Goal: Task Accomplishment & Management: Use online tool/utility

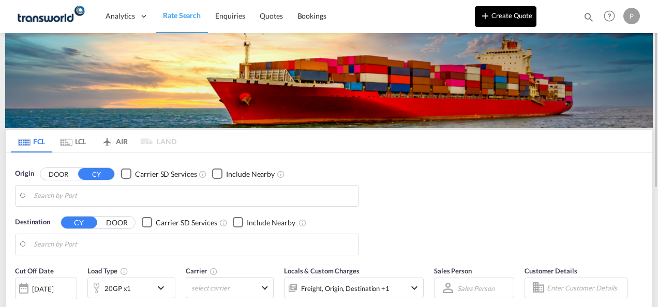
click at [509, 20] on button "Create Quote" at bounding box center [506, 16] width 62 height 21
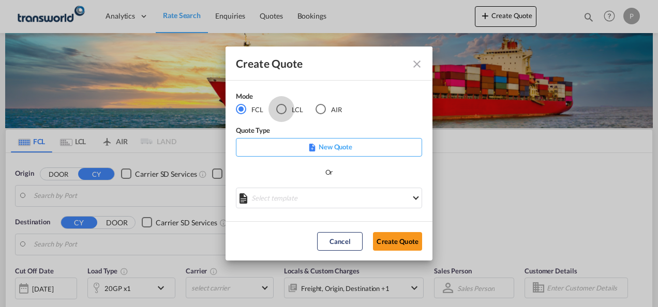
click at [282, 107] on div "LCL" at bounding box center [281, 109] width 10 height 10
click at [395, 240] on button "Create Quote" at bounding box center [397, 241] width 49 height 19
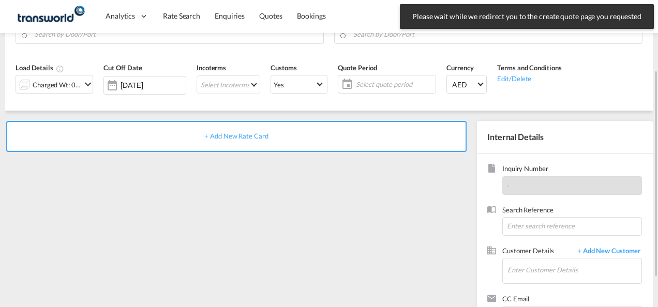
scroll to position [146, 0]
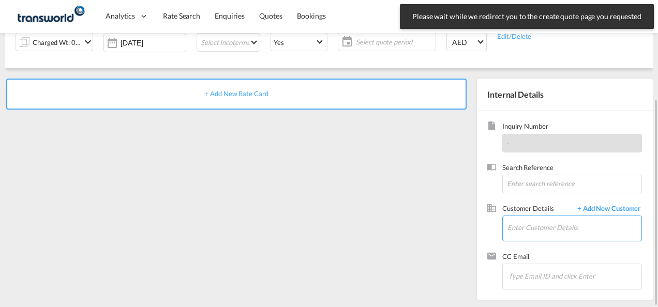
click at [537, 229] on input "Enter Customer Details" at bounding box center [574, 227] width 134 height 23
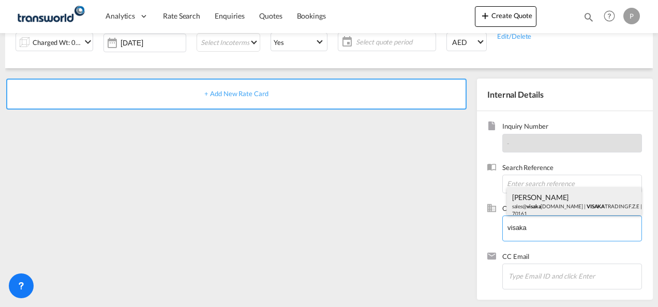
click at [537, 207] on div "[PERSON_NAME] S sales@ [GEOGRAPHIC_DATA] [DOMAIN_NAME] | VISAKA TRADING F.Z.E |…" at bounding box center [574, 204] width 135 height 35
type input "VISAKA TRADING F.Z.E, [PERSON_NAME] S, [EMAIL_ADDRESS][DOMAIN_NAME]"
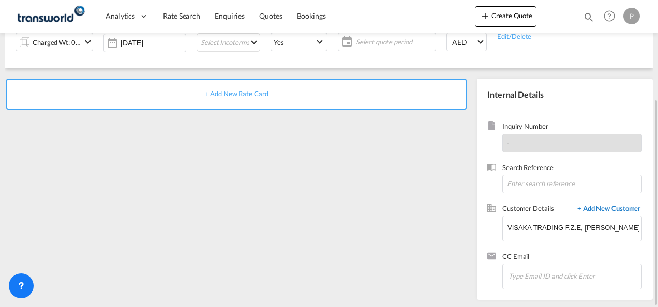
click at [598, 206] on span "+ Add New Customer" at bounding box center [607, 210] width 70 height 12
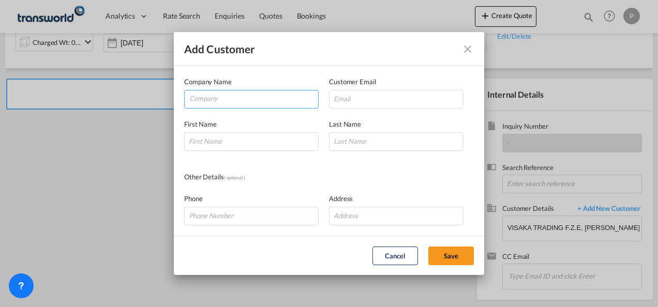
click at [218, 102] on input "Company" at bounding box center [253, 99] width 129 height 16
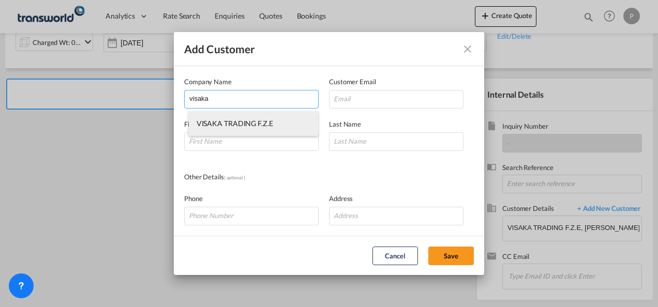
click at [229, 128] on li "VISAKA TRADING F.Z.E" at bounding box center [254, 123] width 130 height 25
type input "VISAKA TRADING F.Z.E"
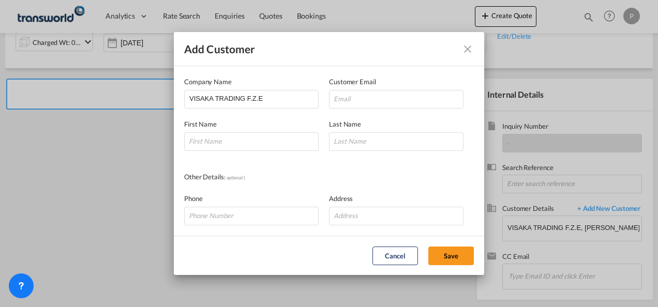
click at [370, 184] on div "Phone Address" at bounding box center [329, 204] width 290 height 42
click at [468, 50] on md-icon "icon-close" at bounding box center [467, 49] width 12 height 12
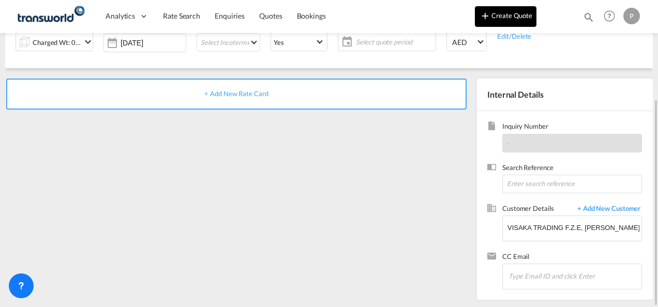
click at [521, 20] on button "Create Quote" at bounding box center [506, 16] width 62 height 21
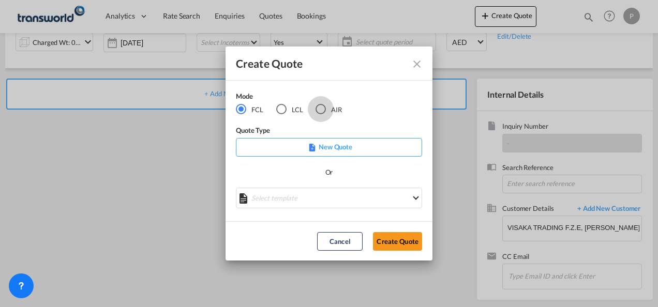
click at [324, 106] on div "AIR" at bounding box center [320, 109] width 10 height 10
click at [403, 238] on button "Create Quote" at bounding box center [397, 241] width 49 height 19
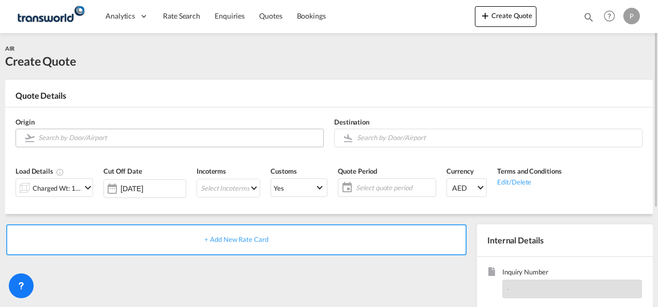
click at [97, 140] on input "Search by Door/Airport" at bounding box center [178, 138] width 280 height 18
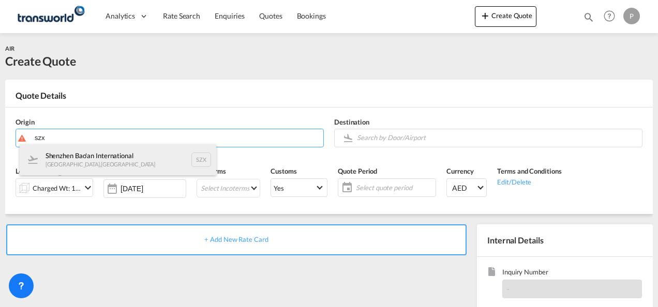
click at [92, 160] on div "Shenzhen Bao'an International [GEOGRAPHIC_DATA] , [GEOGRAPHIC_DATA] SZX" at bounding box center [118, 159] width 197 height 31
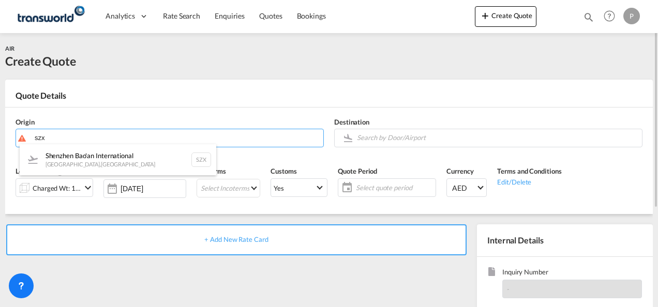
type input "Shenzhen Bao'an International, [GEOGRAPHIC_DATA], SZX"
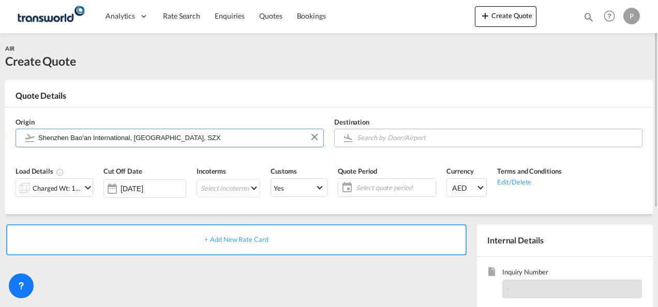
click at [370, 136] on input "Search by Door/Airport" at bounding box center [497, 138] width 280 height 18
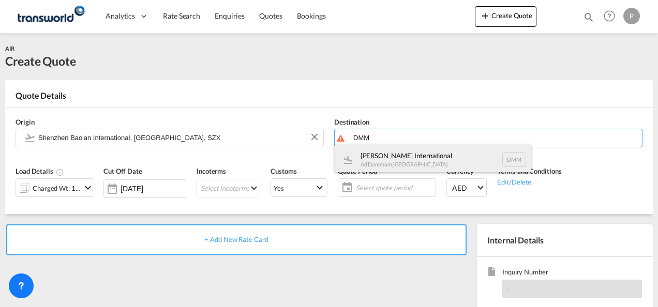
click at [409, 158] on div "[PERSON_NAME] International Ad Dammam , [GEOGRAPHIC_DATA] DMM" at bounding box center [433, 159] width 197 height 31
type input "[PERSON_NAME] International, Ad Dammam, DMM"
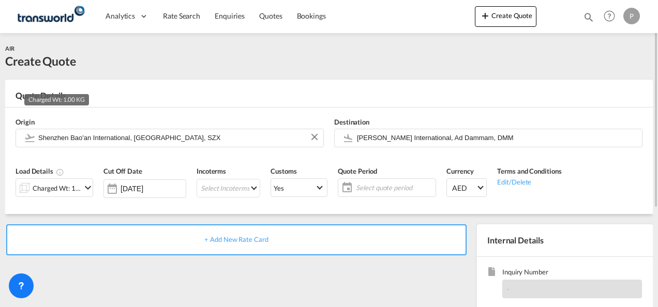
click at [77, 187] on div "Charged Wt: 1.00 KG" at bounding box center [57, 188] width 49 height 14
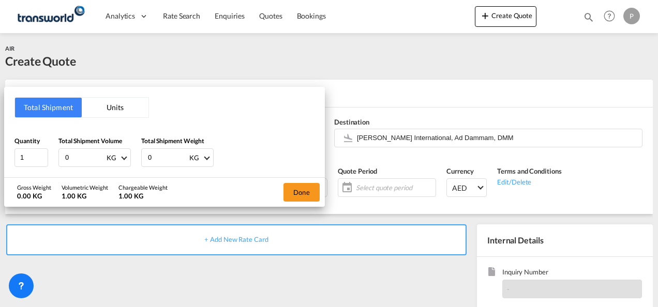
drag, startPoint x: 84, startPoint y: 157, endPoint x: 156, endPoint y: 147, distance: 73.1
click at [14, 154] on div "Total Shipment Units Quantity 1 Total Shipment Volume 0 KG CBM CFT KG LB Total …" at bounding box center [164, 132] width 321 height 91
type input "113"
click at [303, 188] on button "Done" at bounding box center [301, 192] width 36 height 19
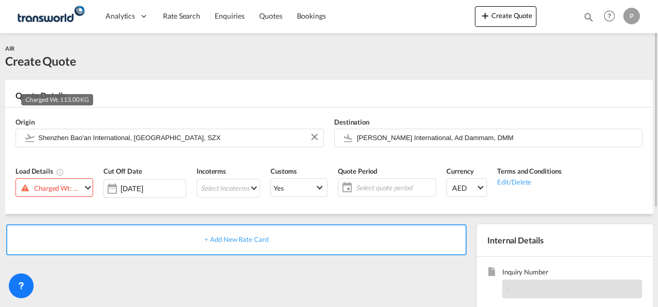
click at [78, 188] on div "Charged Wt: 113.00 KG" at bounding box center [57, 188] width 47 height 14
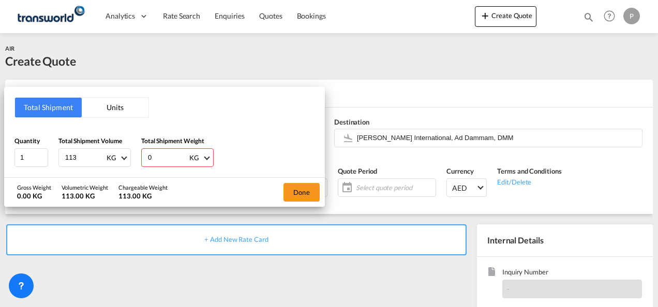
click at [159, 158] on input "0" at bounding box center [167, 158] width 41 height 18
type input "113"
click at [303, 187] on button "Done" at bounding box center [301, 192] width 36 height 19
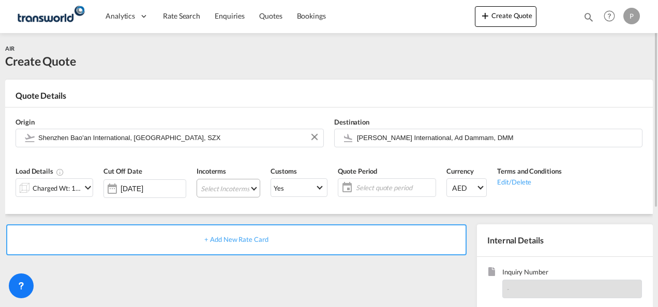
click at [222, 190] on md-select "Select Incoterms DDP - export Delivery Duty Paid DAP - export Delivered at Plac…" at bounding box center [229, 188] width 64 height 19
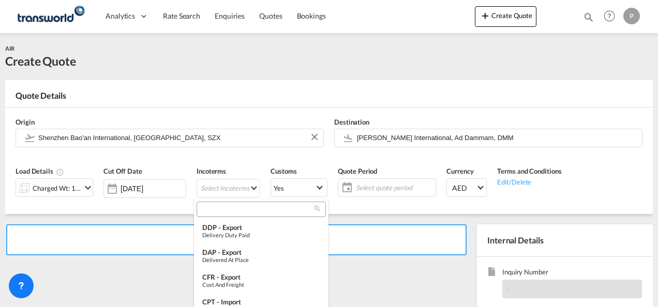
click at [220, 211] on input "search" at bounding box center [257, 209] width 115 height 9
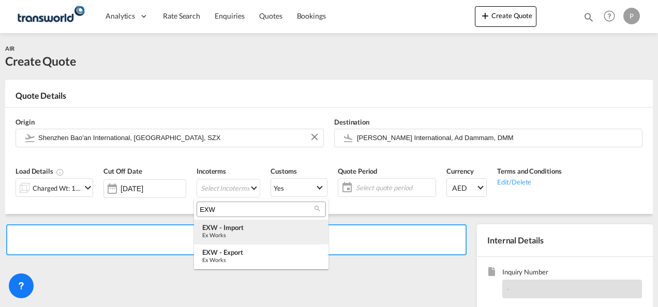
type input "EXW"
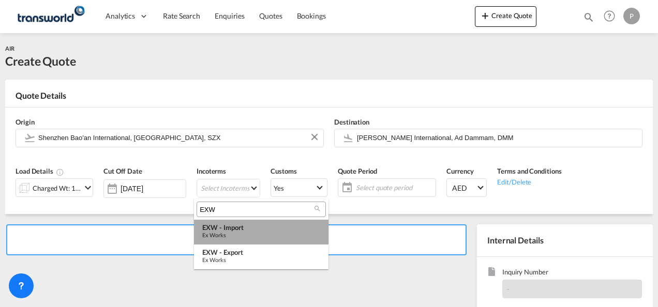
click at [243, 235] on div "Ex Works" at bounding box center [261, 235] width 118 height 7
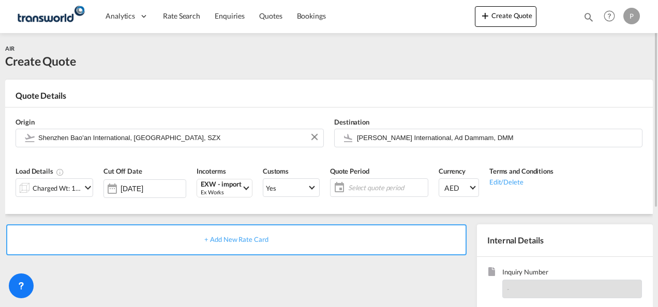
click at [377, 185] on span "Select quote period" at bounding box center [386, 187] width 77 height 9
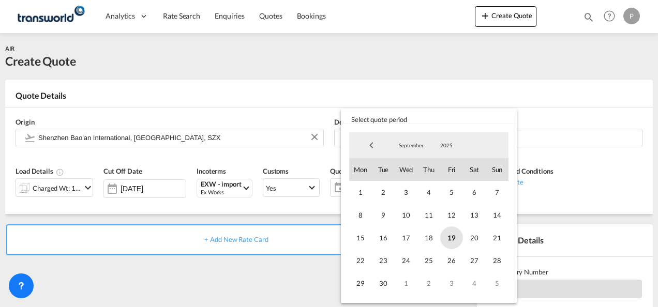
click at [451, 238] on span "19" at bounding box center [451, 238] width 23 height 23
click at [381, 282] on span "30" at bounding box center [383, 283] width 23 height 23
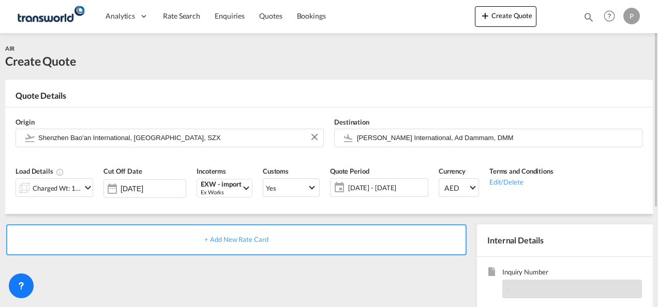
scroll to position [103, 0]
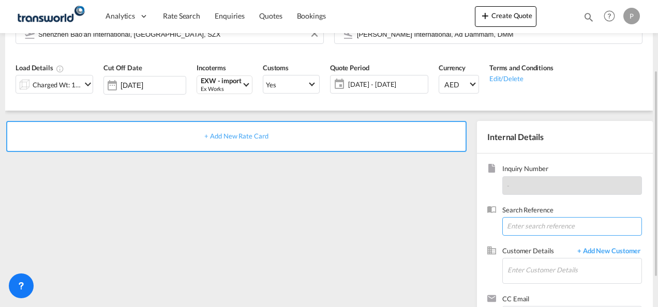
click at [519, 225] on input at bounding box center [572, 226] width 140 height 19
paste input "TWP9078"
type input "TWP9078"
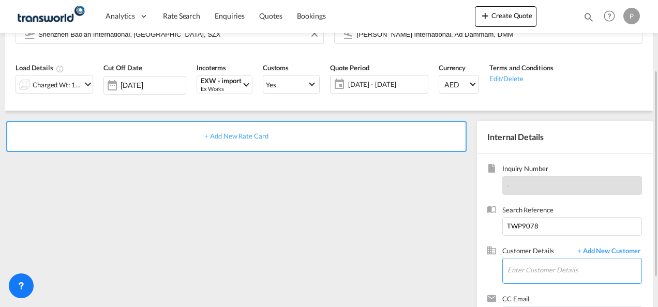
click at [540, 274] on input "Enter Customer Details" at bounding box center [574, 270] width 134 height 23
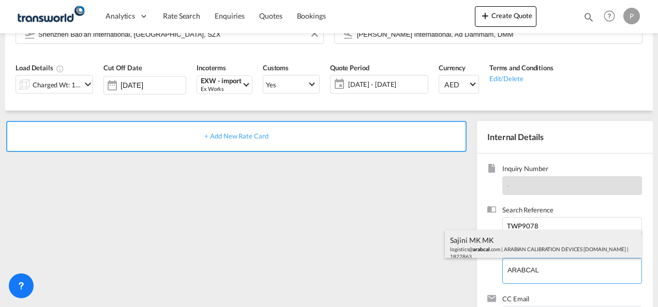
click at [504, 244] on div "Sajini MK MK logistics@ arabcal .com | ARABIAN CALIBRATION DEVICES [DOMAIN_NAME…" at bounding box center [543, 247] width 197 height 35
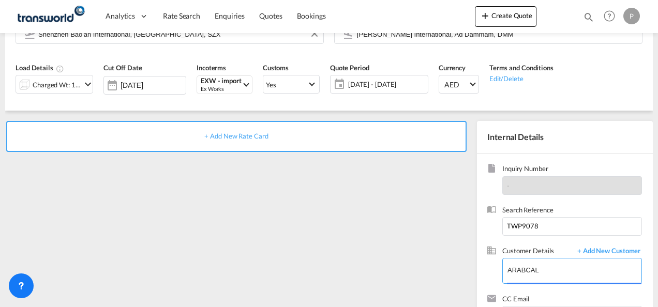
type input "ARABIAN CALIBRATION DEVICES [DOMAIN_NAME], Sajini MK MK, [EMAIL_ADDRESS][DOMAIN…"
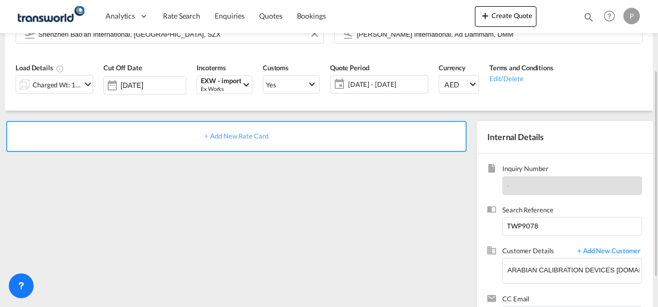
click at [234, 138] on span "+ Add New Rate Card" at bounding box center [236, 136] width 64 height 8
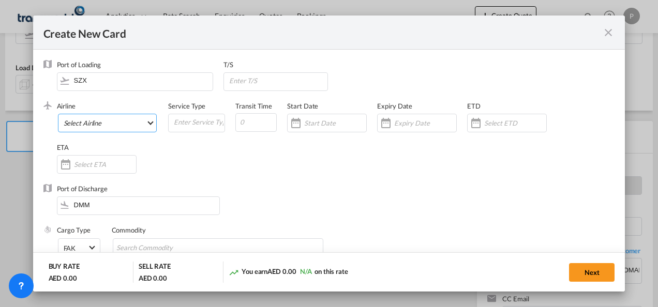
click at [110, 121] on md-select "Select Airline AIR EXPRESS S.A. (1166- / -) CMA [MEDICAL_DATA] Air Cargo (1140-…" at bounding box center [107, 123] width 99 height 19
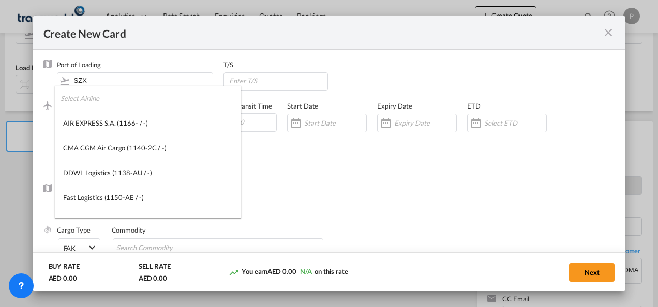
click at [110, 105] on input "search" at bounding box center [151, 98] width 180 height 25
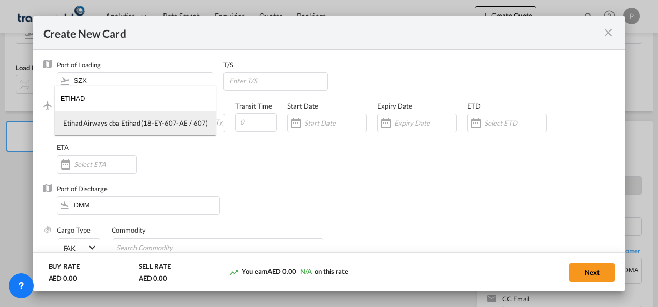
type input "ETIHAD"
click at [104, 122] on div "Etihad Airways dba Etihad (18-EY-607-AE / 607)" at bounding box center [135, 122] width 144 height 9
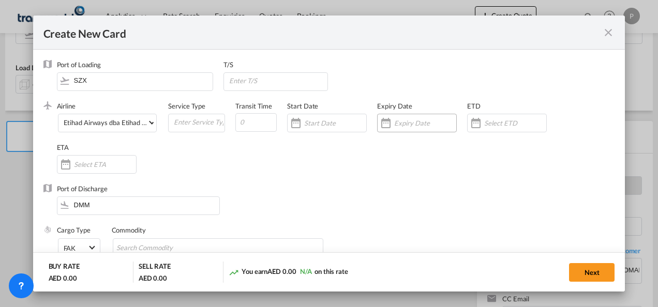
click at [408, 123] on input "Create New CardPort ..." at bounding box center [425, 123] width 62 height 8
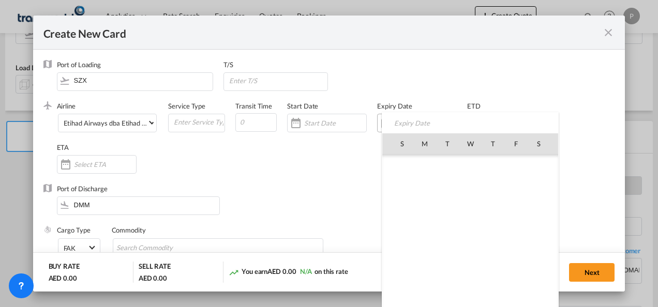
scroll to position [239564, 0]
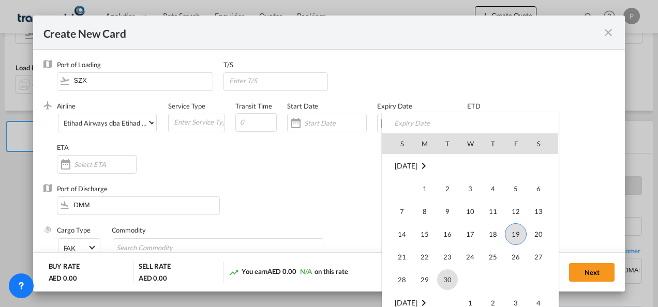
click at [440, 285] on span "30" at bounding box center [447, 279] width 21 height 21
type input "[DATE]"
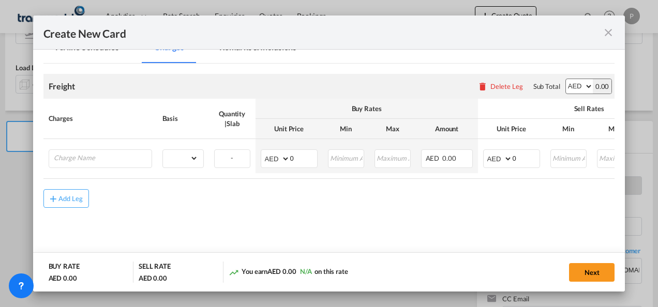
scroll to position [245, 0]
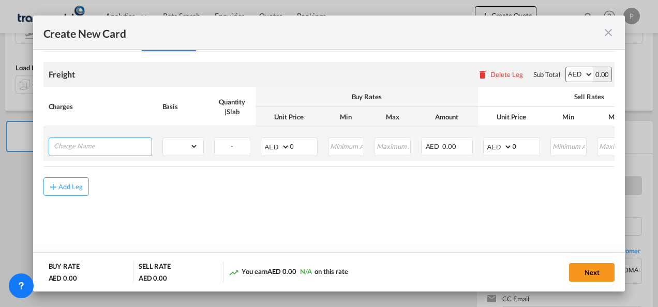
click at [86, 147] on input "Charge Name" at bounding box center [103, 146] width 98 height 16
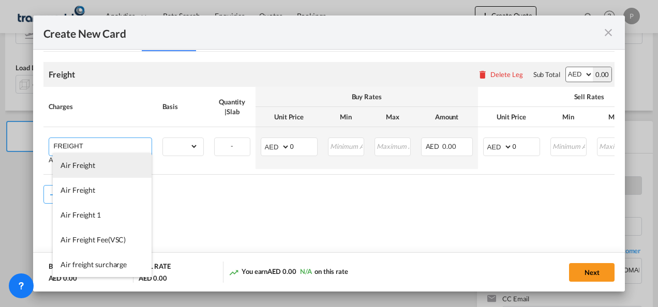
click at [89, 171] on li "Air Freight" at bounding box center [102, 165] width 99 height 25
type input "Air Freight"
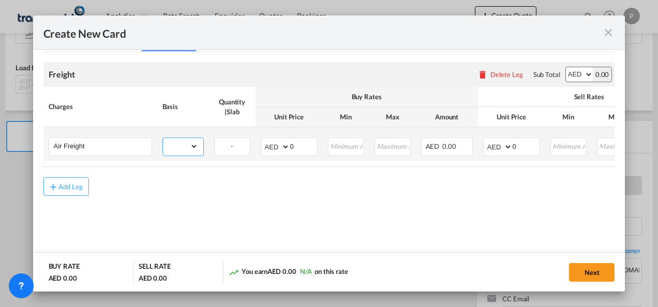
click at [194, 150] on select "gross_weight volumetric_weight per_shipment per_bl per_km % on air freight per_…" at bounding box center [180, 146] width 35 height 17
select select "per_shipment"
click at [163, 138] on select "gross_weight volumetric_weight per_shipment per_bl per_km % on air freight per_…" at bounding box center [180, 146] width 35 height 17
click at [301, 145] on input "0" at bounding box center [303, 146] width 27 height 16
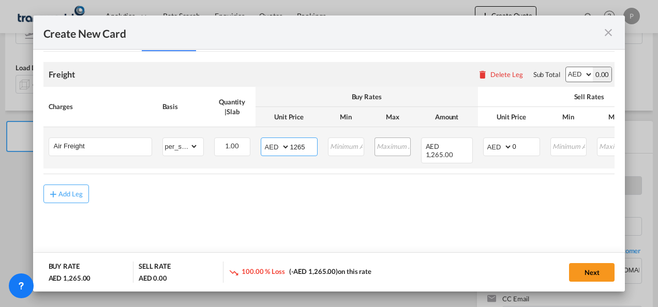
type input "1265"
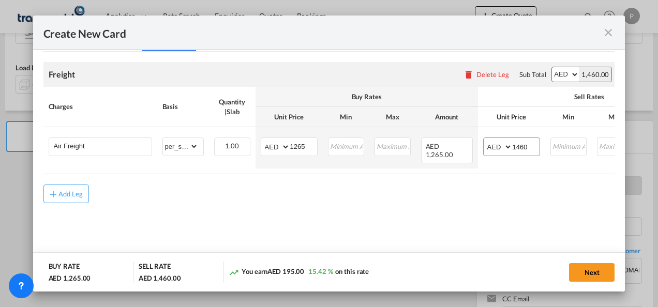
type input "1460"
drag, startPoint x: 592, startPoint y: 270, endPoint x: 356, endPoint y: 254, distance: 236.3
click at [592, 270] on button "Next" at bounding box center [592, 272] width 46 height 19
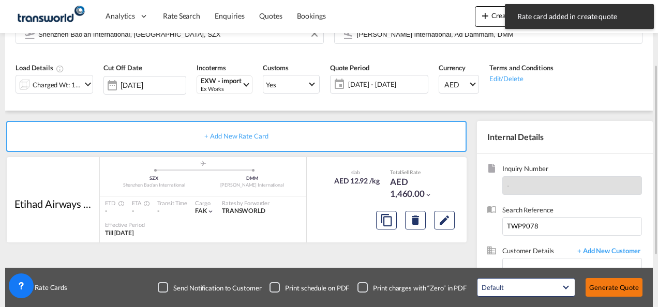
click at [611, 285] on button "Generate Quote" at bounding box center [613, 287] width 57 height 19
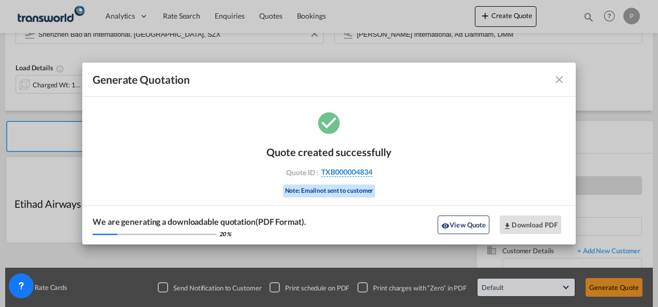
click at [350, 172] on span "TXB000004834" at bounding box center [346, 172] width 51 height 9
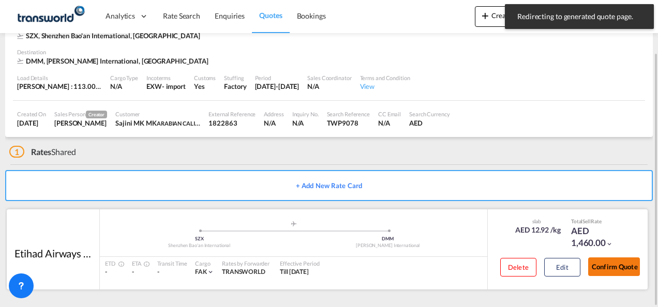
click at [615, 266] on button "Confirm Quote" at bounding box center [614, 267] width 52 height 19
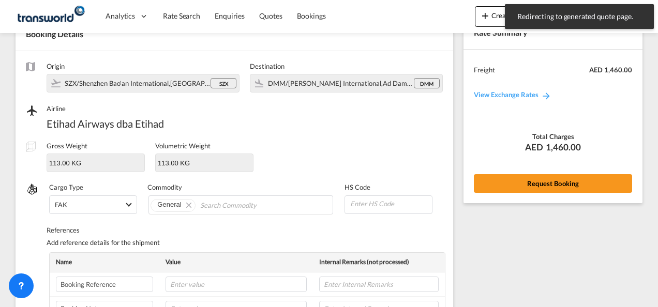
scroll to position [384, 0]
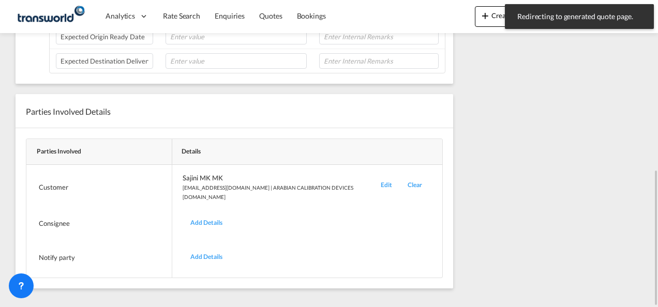
click at [373, 178] on div "Edit" at bounding box center [386, 187] width 27 height 28
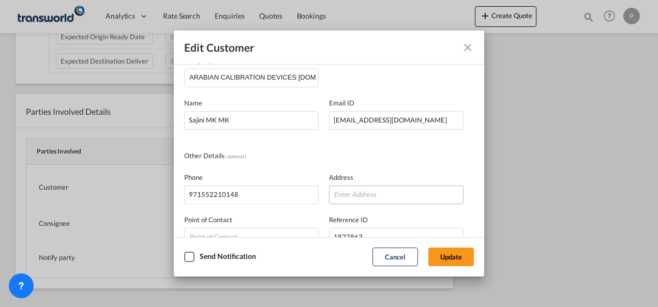
scroll to position [70, 0]
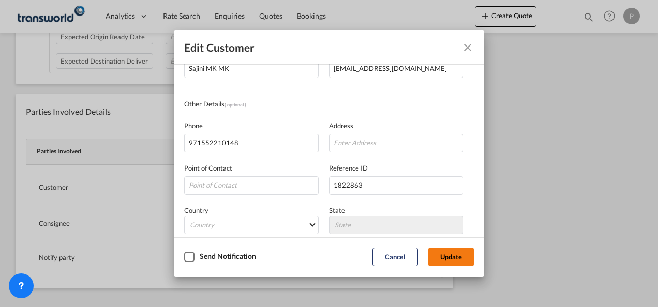
click at [455, 257] on button "Update" at bounding box center [451, 257] width 46 height 19
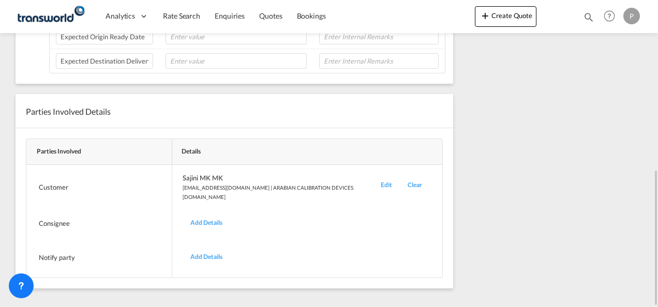
scroll to position [0, 0]
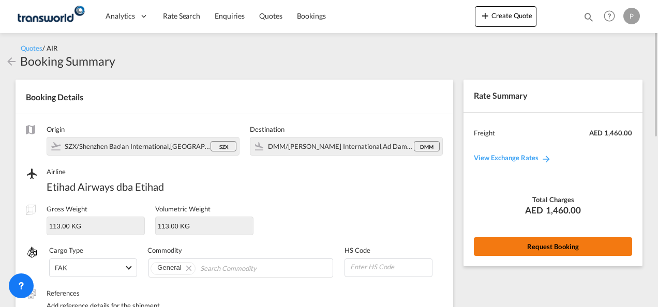
click at [560, 245] on button "Request Booking" at bounding box center [553, 246] width 158 height 19
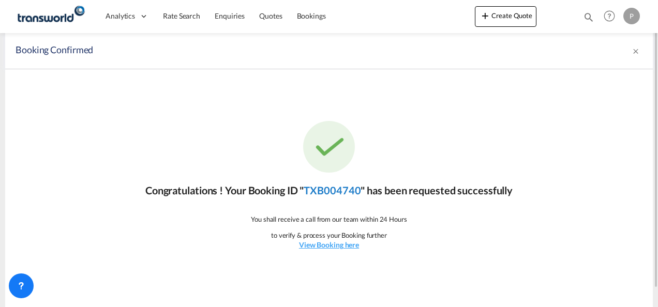
click at [336, 186] on link "TXB004740" at bounding box center [332, 190] width 57 height 12
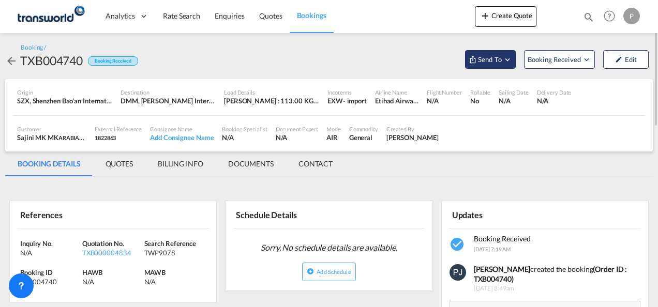
click at [506, 58] on md-icon "Open demo menu" at bounding box center [507, 59] width 9 height 9
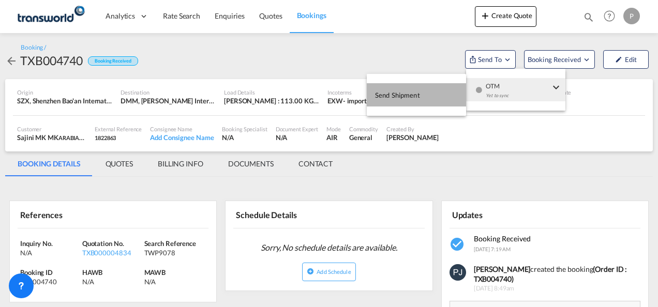
click at [406, 95] on span "Send Shipment" at bounding box center [397, 95] width 45 height 17
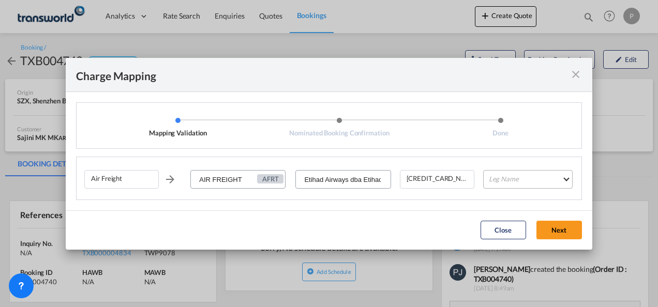
click at [523, 179] on md-select "Leg Name HANDLING ORIGIN HANDLING DESTINATION OTHERS TL PICK UP CUSTOMS ORIGIN …" at bounding box center [527, 179] width 89 height 19
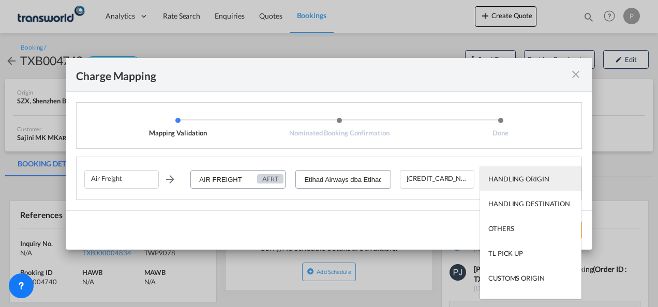
type md-option "HANDLING ORIGIN"
type md-option "AIR"
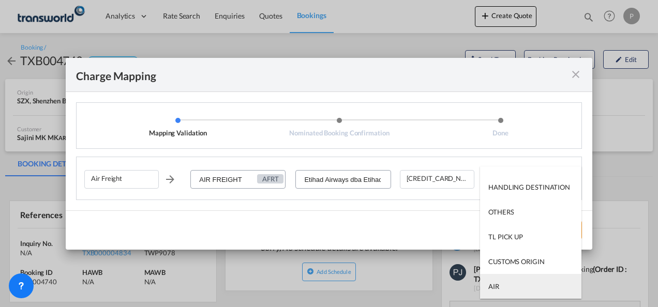
click at [505, 287] on md-option "AIR" at bounding box center [530, 286] width 101 height 25
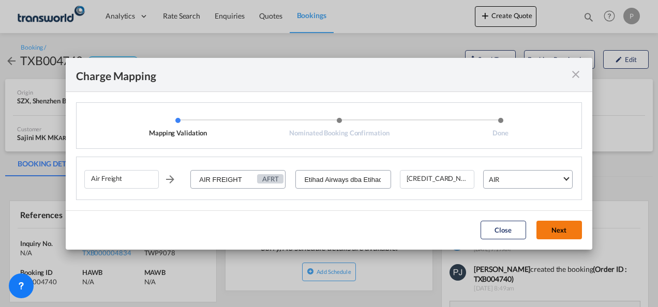
click at [560, 227] on button "Next" at bounding box center [559, 230] width 46 height 19
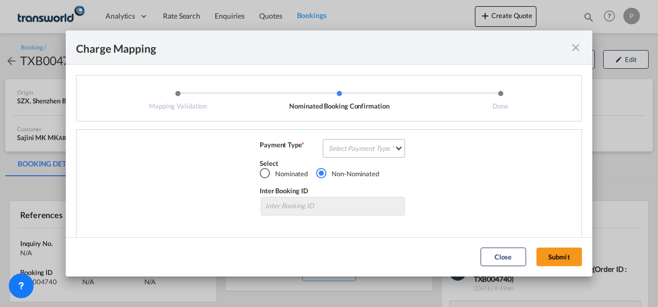
click at [359, 145] on md-select "Select Payment Type COLLECT PREPAID" at bounding box center [364, 148] width 82 height 19
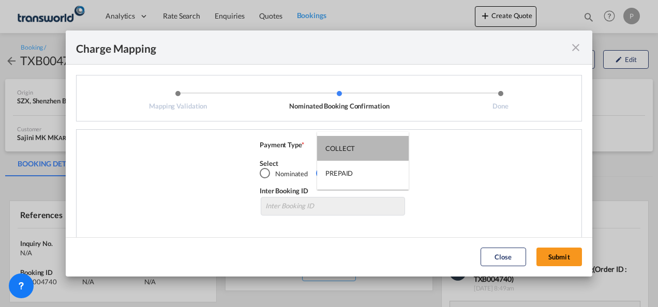
click at [359, 145] on md-option "COLLECT" at bounding box center [363, 148] width 92 height 25
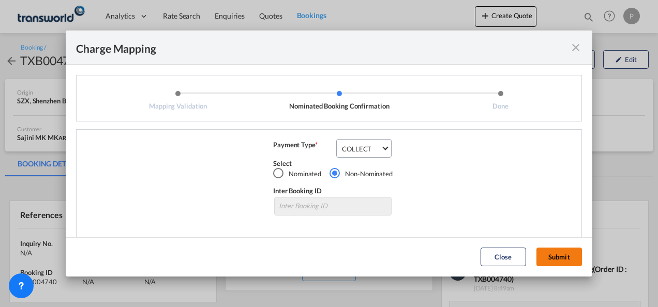
click at [563, 258] on button "Submit" at bounding box center [559, 257] width 46 height 19
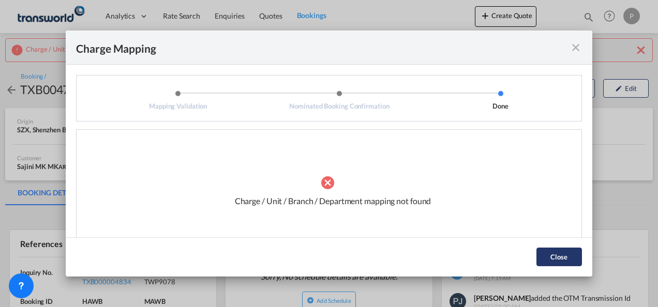
click at [570, 255] on button "Close" at bounding box center [559, 257] width 46 height 19
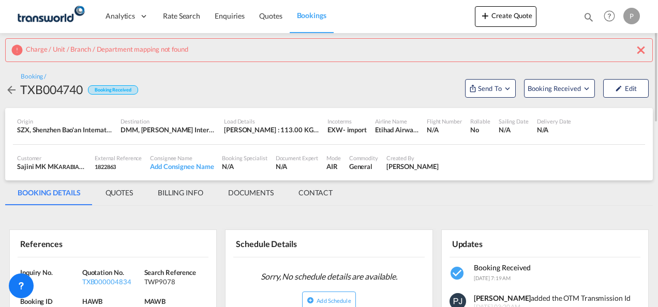
click at [642, 46] on md-icon "icon-close" at bounding box center [641, 50] width 12 height 12
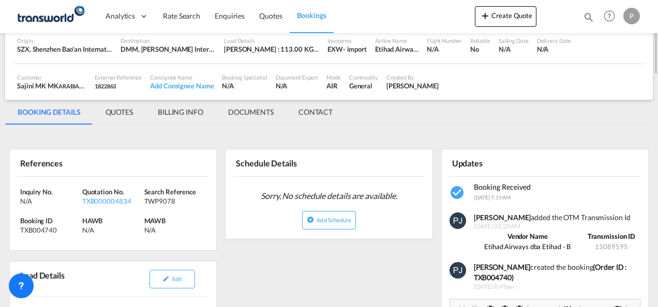
scroll to position [0, 0]
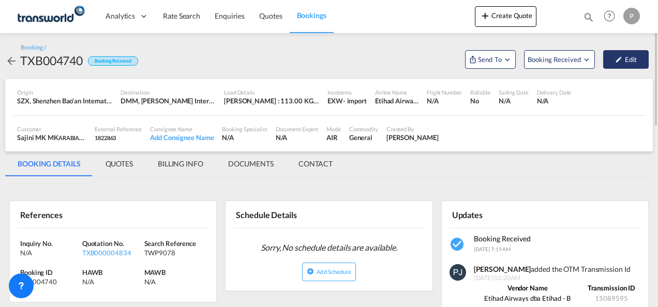
click at [626, 57] on button "Edit" at bounding box center [626, 59] width 46 height 19
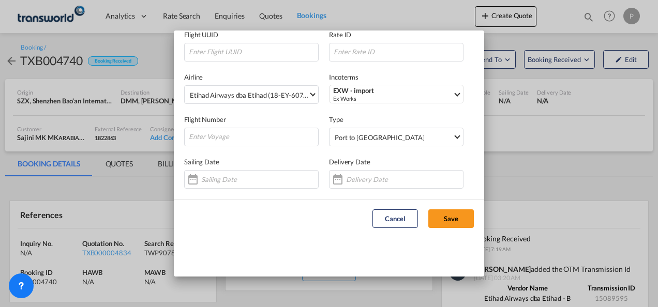
scroll to position [74, 0]
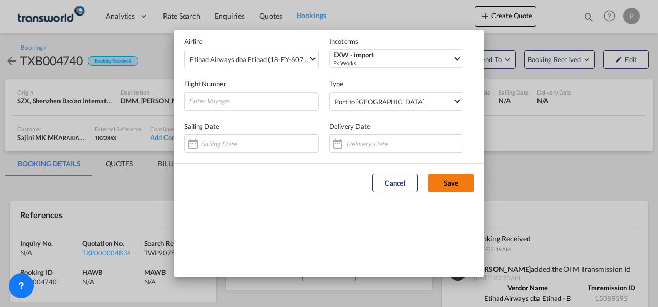
click at [436, 183] on button "Save" at bounding box center [451, 183] width 46 height 19
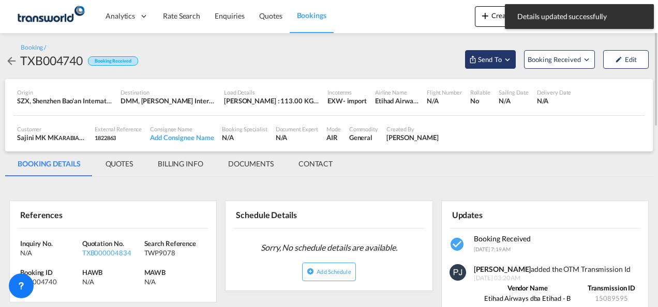
click at [509, 61] on md-icon "Open demo menu" at bounding box center [507, 59] width 9 height 9
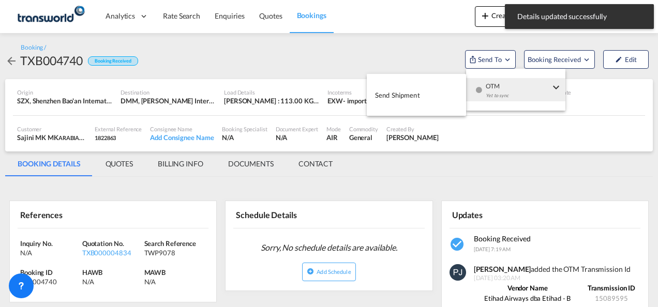
click at [395, 92] on span "Send Shipment" at bounding box center [397, 95] width 45 height 17
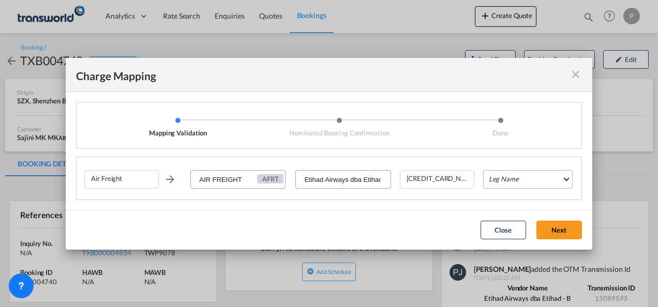
click at [521, 180] on md-select "Leg Name HANDLING ORIGIN HANDLING DESTINATION OTHERS TL PICK UP CUSTOMS ORIGIN …" at bounding box center [527, 179] width 89 height 19
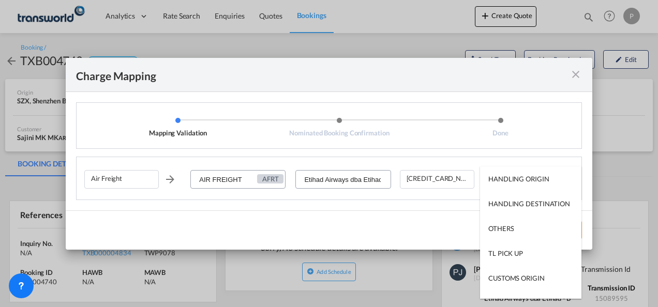
type md-option "HANDLING ORIGIN"
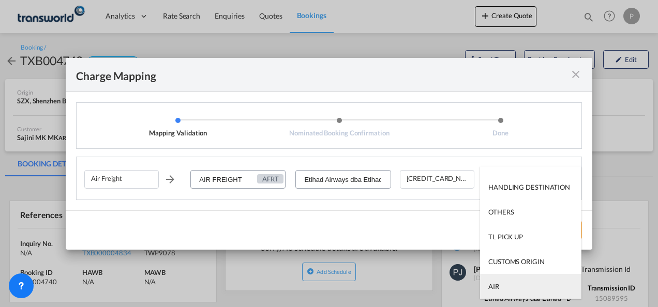
type md-option "AIR"
click at [504, 286] on md-option "AIR" at bounding box center [530, 286] width 101 height 25
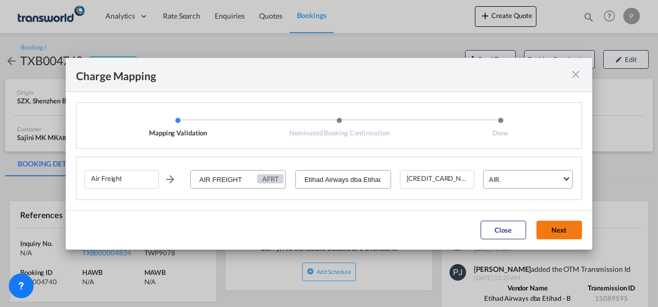
click at [554, 225] on button "Next" at bounding box center [559, 230] width 46 height 19
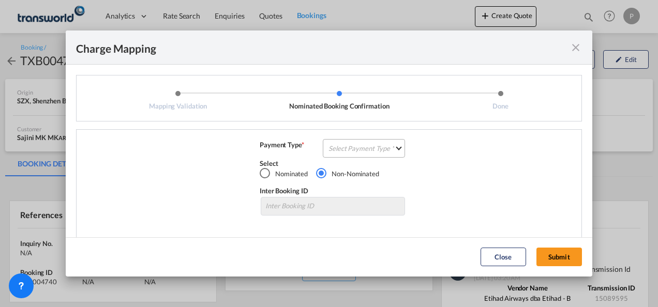
click at [354, 147] on md-select "Select Payment Type COLLECT PREPAID" at bounding box center [364, 148] width 82 height 19
click at [353, 149] on div "COLLECT" at bounding box center [339, 148] width 29 height 9
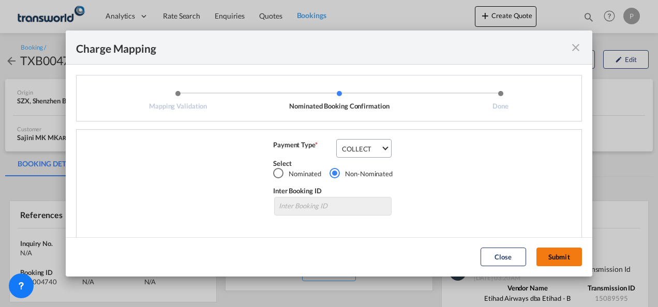
click at [567, 254] on button "Submit" at bounding box center [559, 257] width 46 height 19
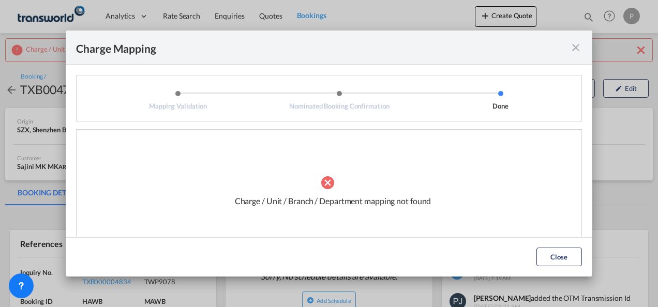
click at [575, 47] on md-icon "icon-close fg-AAA8AD cursor" at bounding box center [575, 47] width 12 height 12
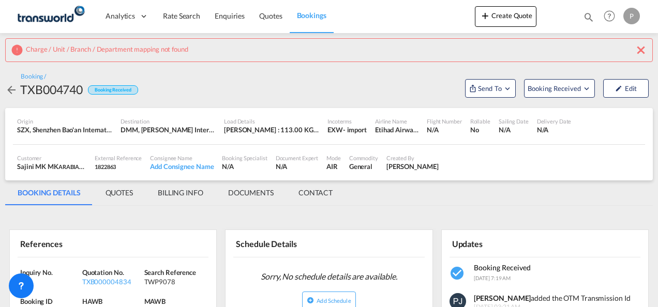
click at [641, 47] on md-icon "icon-close" at bounding box center [641, 50] width 12 height 12
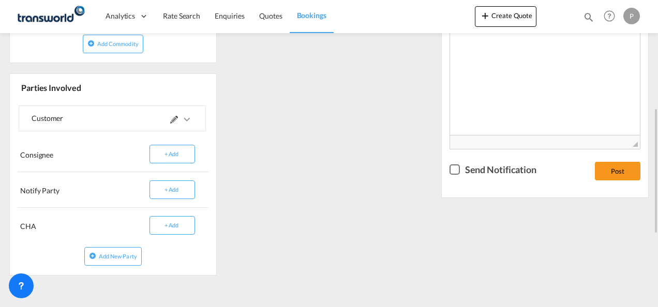
scroll to position [391, 0]
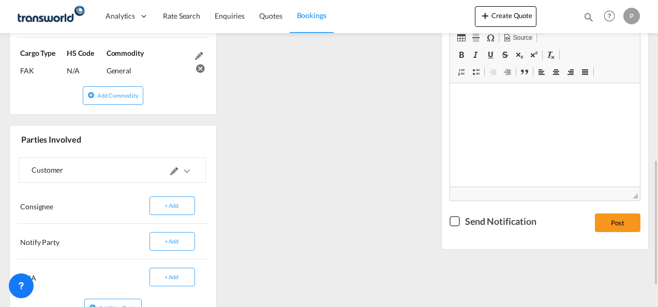
click at [171, 168] on md-icon at bounding box center [174, 172] width 8 height 8
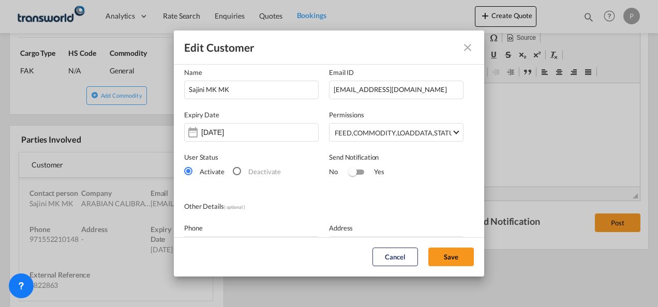
scroll to position [0, 0]
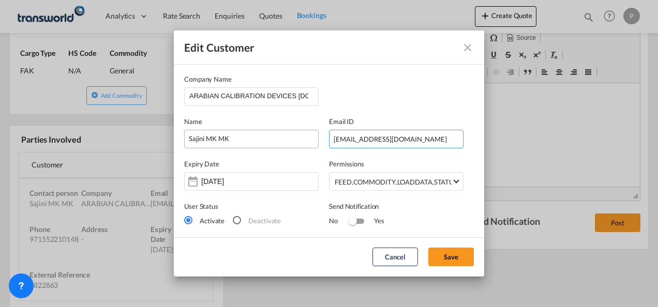
drag, startPoint x: 411, startPoint y: 140, endPoint x: 214, endPoint y: 140, distance: 197.0
click at [214, 140] on div "Name Sajini MK MK Email ID [EMAIL_ADDRESS][DOMAIN_NAME]" at bounding box center [329, 127] width 290 height 42
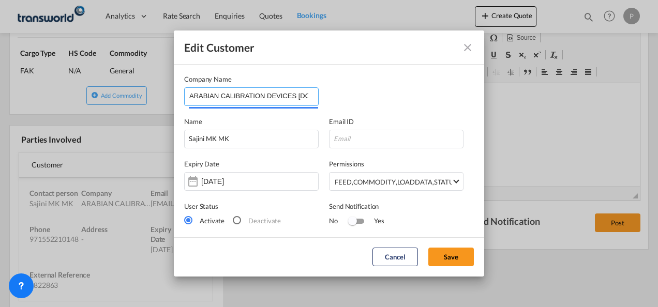
click at [229, 97] on input "ARABIAN CALIBRATION DEVICES [DOMAIN_NAME]" at bounding box center [253, 96] width 129 height 16
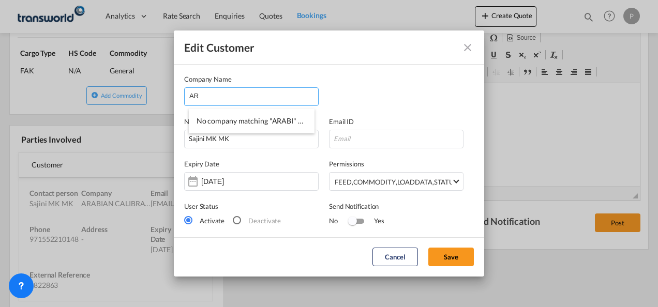
type input "A"
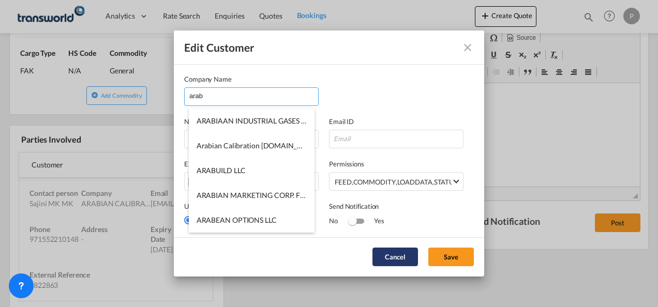
type input "arab"
click at [386, 252] on button "Cancel" at bounding box center [395, 257] width 46 height 19
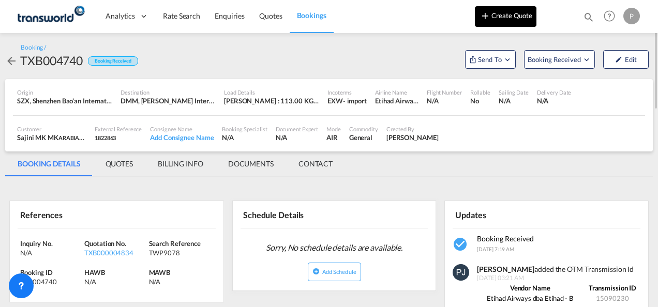
click at [495, 15] on button "Create Quote" at bounding box center [506, 16] width 62 height 21
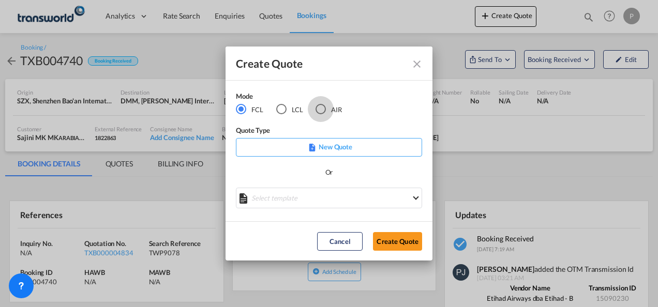
click at [325, 109] on div "AIR" at bounding box center [320, 109] width 10 height 10
click at [399, 242] on button "Create Quote" at bounding box center [397, 241] width 49 height 19
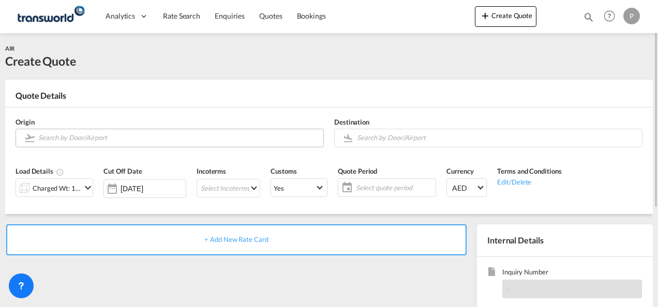
click at [133, 136] on input "Search by Door/Airport" at bounding box center [178, 138] width 280 height 18
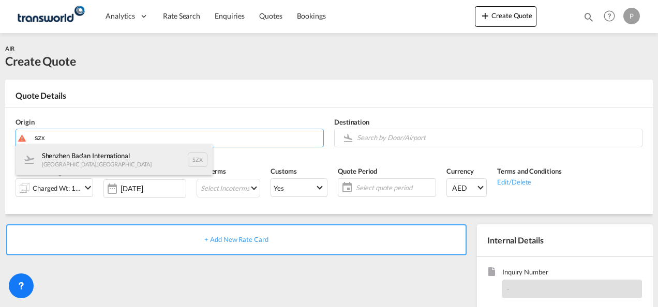
click at [110, 154] on div "Shenzhen Bao'an International [GEOGRAPHIC_DATA] , [GEOGRAPHIC_DATA] SZX" at bounding box center [114, 159] width 197 height 31
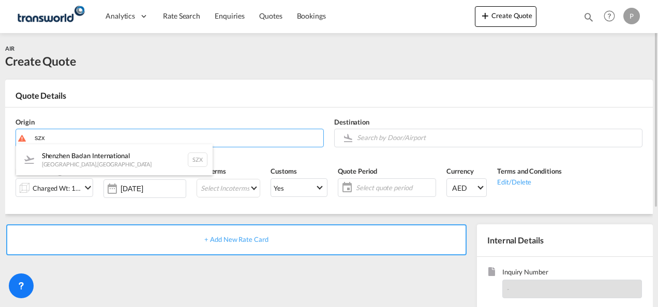
type input "Shenzhen Bao'an International, [GEOGRAPHIC_DATA], SZX"
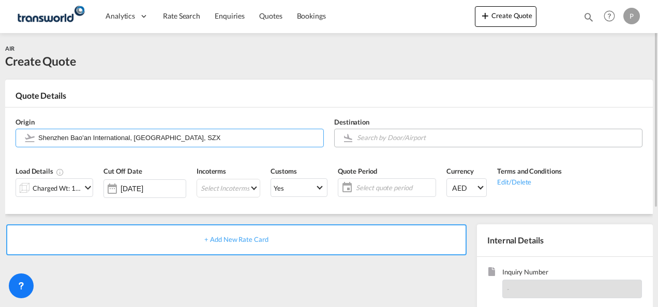
click at [372, 135] on input "Search by Door/Airport" at bounding box center [497, 138] width 280 height 18
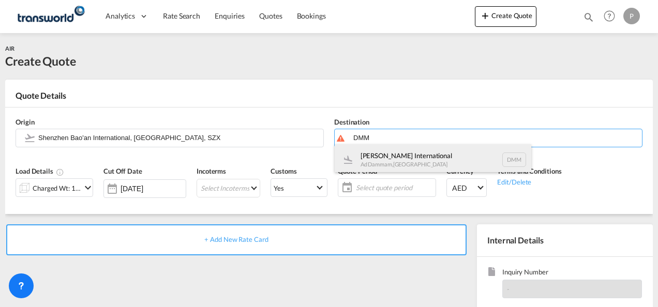
click at [387, 151] on div "[PERSON_NAME] International Ad Dammam , [GEOGRAPHIC_DATA] DMM" at bounding box center [433, 159] width 197 height 31
type input "[PERSON_NAME] International, Ad Dammam, DMM"
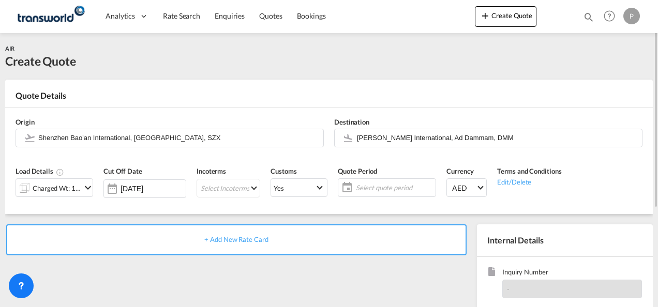
click at [85, 186] on md-icon "icon-chevron-down" at bounding box center [88, 188] width 12 height 12
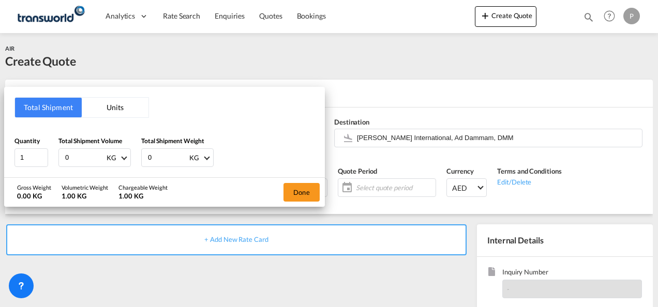
click at [81, 158] on input "0" at bounding box center [84, 158] width 41 height 18
type input "113"
click at [306, 192] on button "Done" at bounding box center [301, 192] width 36 height 19
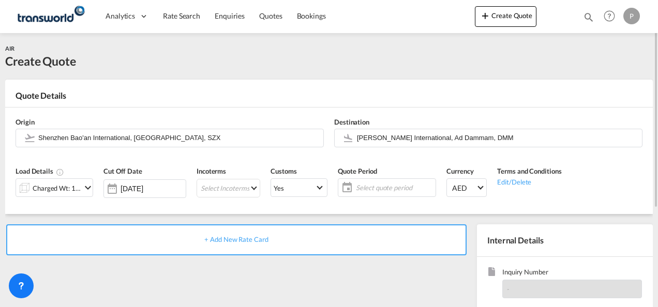
scroll to position [146, 0]
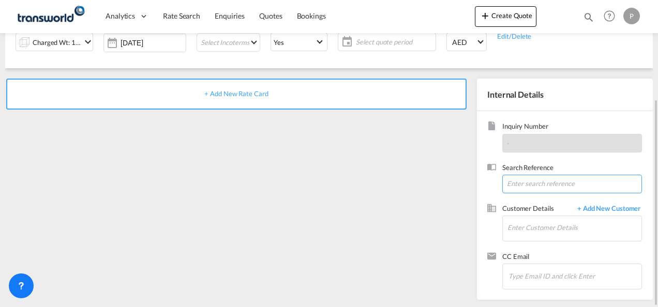
click at [537, 181] on input at bounding box center [572, 184] width 140 height 19
paste input "TWP9078"
type input "TWP9078"
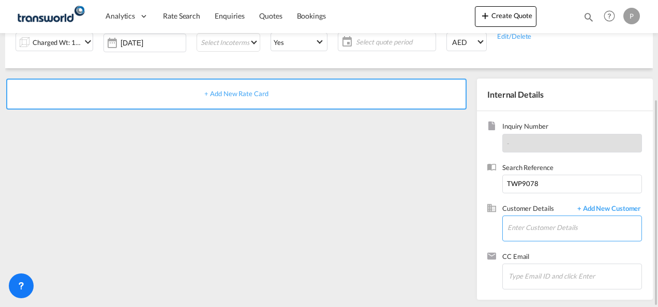
click at [549, 231] on input "Enter Customer Details" at bounding box center [574, 227] width 134 height 23
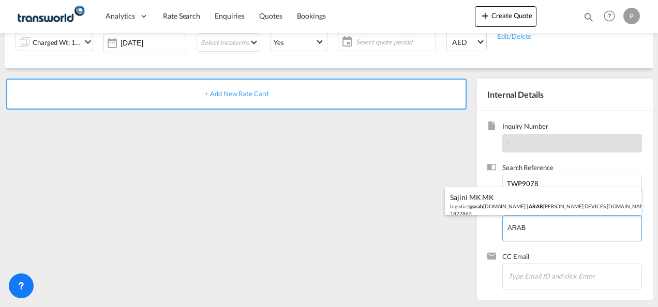
type input "ARAB"
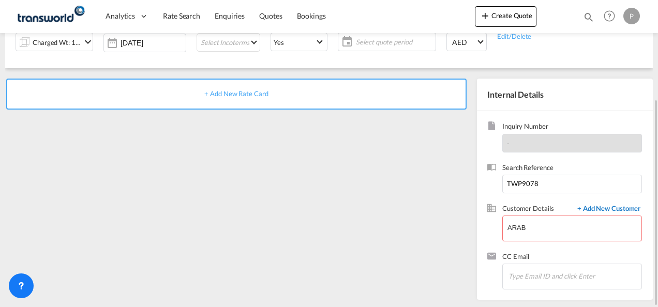
click at [613, 211] on span "+ Add New Customer" at bounding box center [607, 210] width 70 height 12
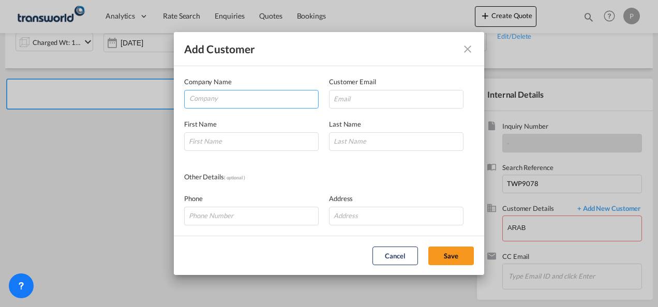
click at [240, 97] on input "Company" at bounding box center [253, 99] width 129 height 16
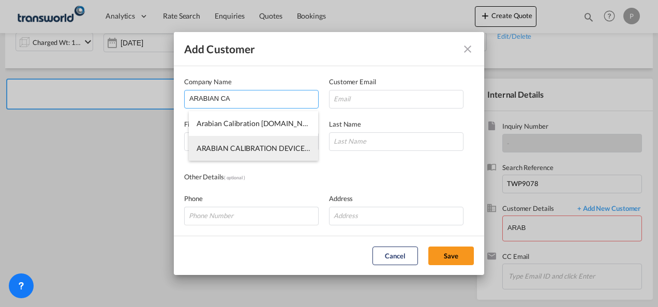
click at [273, 149] on span "ARABIAN CALIBRATION DEVICES [DOMAIN_NAME]" at bounding box center [283, 148] width 173 height 9
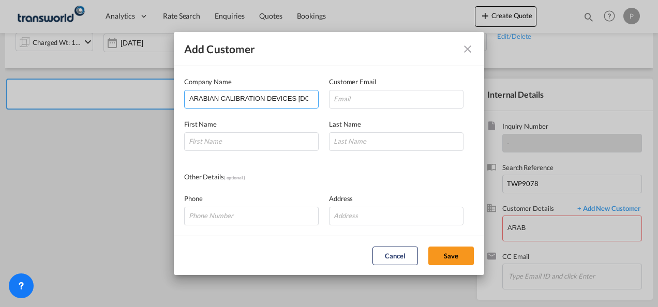
click at [284, 97] on input "ARABIAN CALIBRATION DEVICES [DOMAIN_NAME]" at bounding box center [253, 99] width 129 height 16
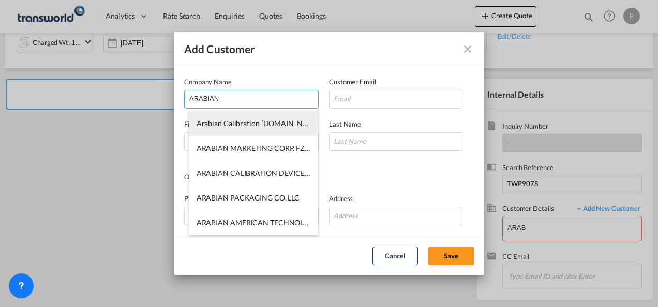
click at [267, 124] on span "Arabian Calibration [DOMAIN_NAME]" at bounding box center [259, 123] width 124 height 9
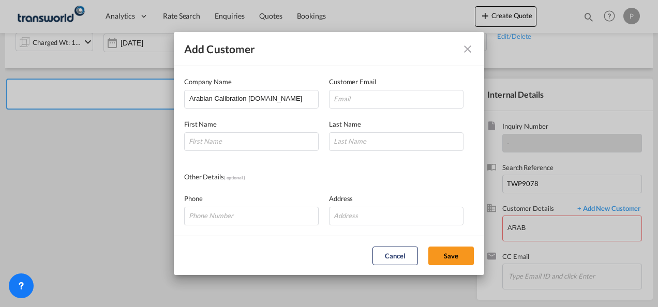
click at [394, 187] on div "Phone Address" at bounding box center [329, 204] width 290 height 42
click at [304, 96] on input "Arabian Calibration [DOMAIN_NAME]" at bounding box center [253, 99] width 129 height 16
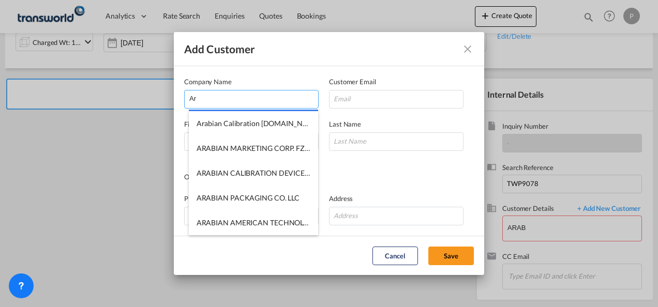
type input "A"
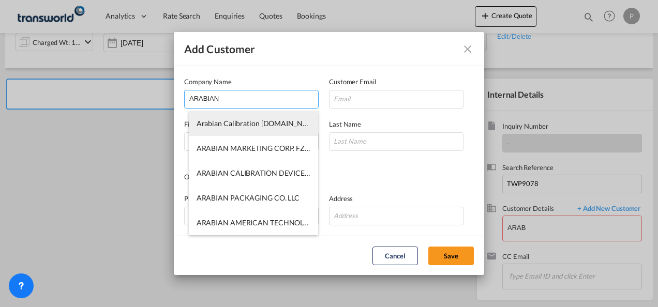
click at [233, 124] on span "Arabian Calibration [DOMAIN_NAME]" at bounding box center [259, 123] width 124 height 9
type input "Arabian Calibration [DOMAIN_NAME]"
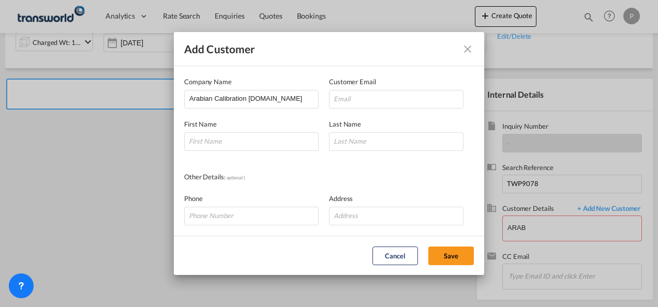
click at [357, 188] on div "Phone Address" at bounding box center [329, 204] width 290 height 42
click at [465, 48] on md-icon "icon-close" at bounding box center [467, 49] width 12 height 12
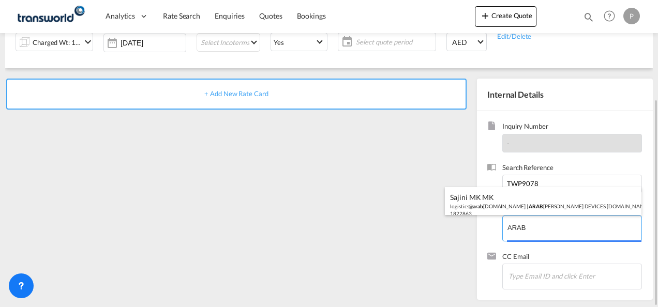
click at [535, 229] on body "Analytics Dashboard Rate Search Enquiries Quotes Bookings" at bounding box center [329, 153] width 658 height 307
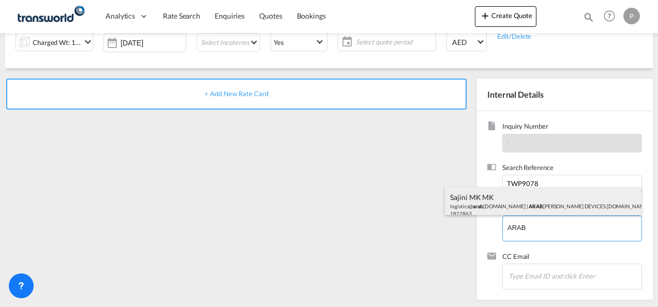
click at [533, 202] on div "Sajini MK MK logistics@ arab [DOMAIN_NAME] | ARAB IAN CALIBRATION DEVICES [DOMA…" at bounding box center [543, 204] width 197 height 35
type input "ARABIAN CALIBRATION DEVICES [DOMAIN_NAME], Sajini MK MK, [EMAIL_ADDRESS][DOMAIN…"
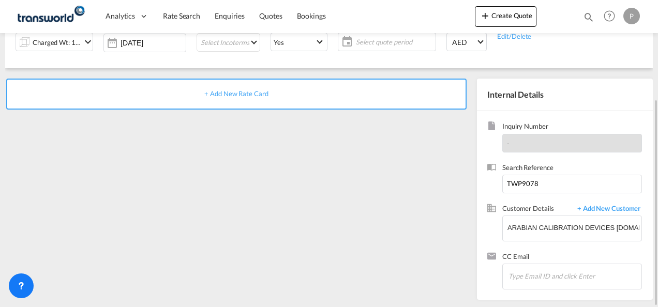
click at [237, 92] on span "+ Add New Rate Card" at bounding box center [236, 93] width 64 height 8
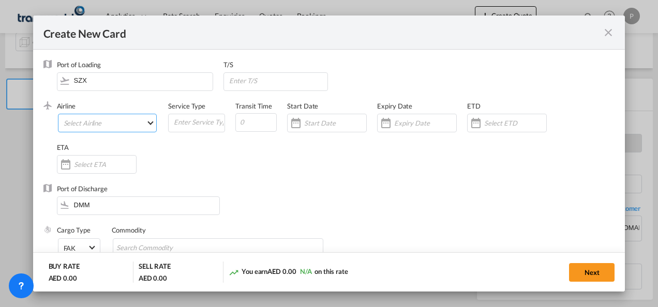
click at [97, 118] on md-select "Select Airline AIR EXPRESS S.A. (1166- / -) CMA [MEDICAL_DATA] Air Cargo (1140-…" at bounding box center [107, 123] width 99 height 19
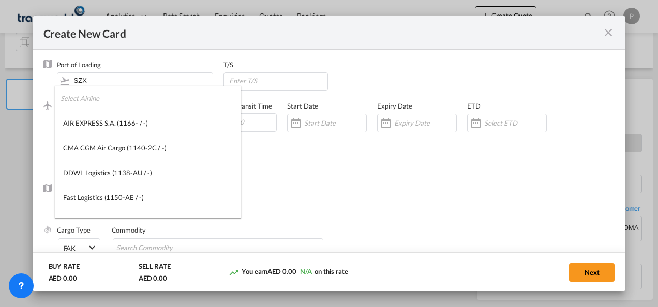
click at [117, 102] on input "search" at bounding box center [151, 98] width 180 height 25
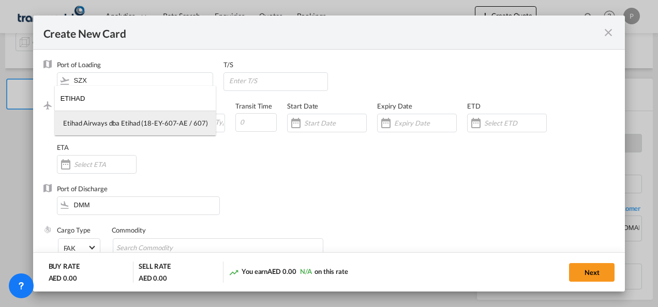
type input "ETIHAD"
click at [122, 125] on div "Etihad Airways dba Etihad (18-EY-607-AE / 607)" at bounding box center [135, 122] width 144 height 9
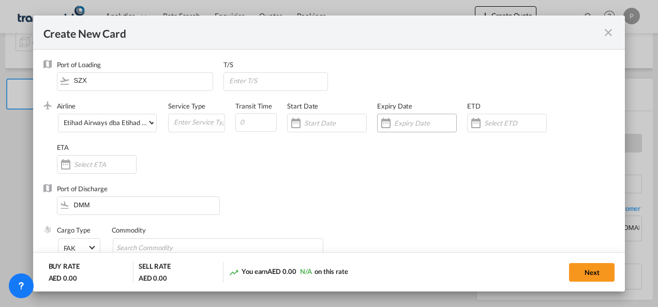
click at [413, 122] on input "Create New Card ..." at bounding box center [425, 123] width 62 height 8
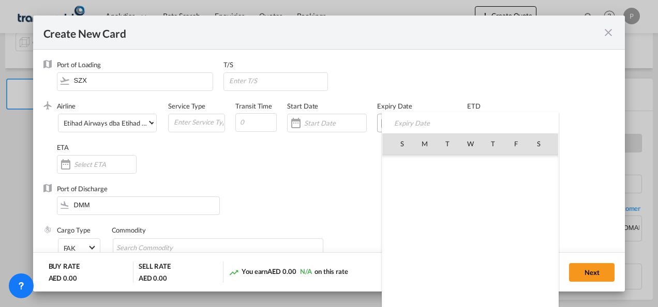
scroll to position [239564, 0]
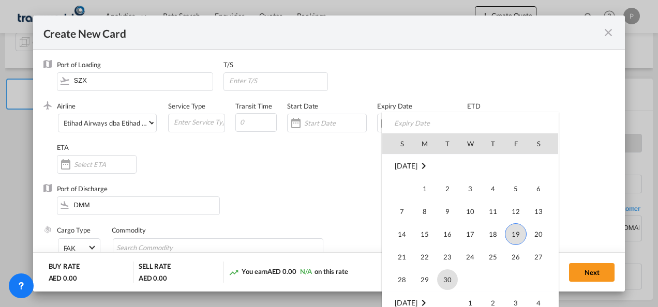
click at [453, 282] on span "30" at bounding box center [447, 279] width 21 height 21
type input "[DATE]"
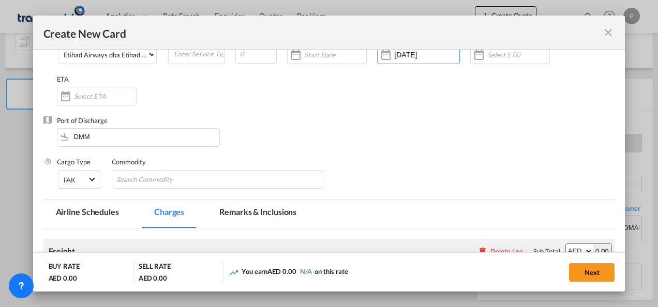
scroll to position [103, 0]
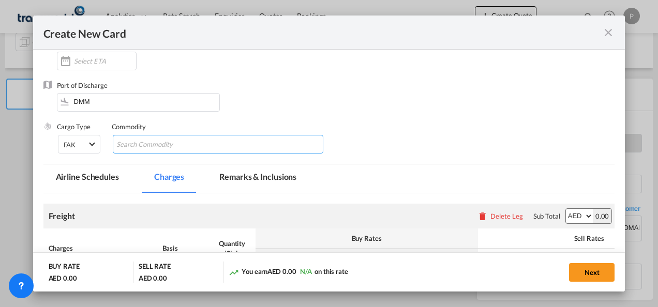
click at [172, 145] on input "Search Commodity" at bounding box center [163, 145] width 95 height 17
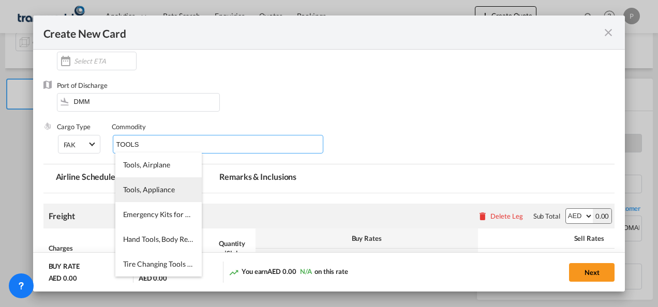
type input "TOOLS"
click at [173, 193] on li "Tools, Appliance" at bounding box center [158, 189] width 86 height 25
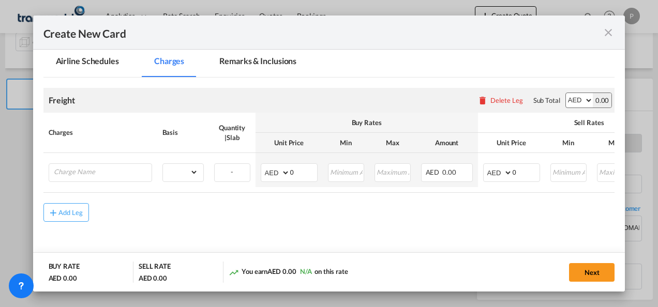
scroll to position [245, 0]
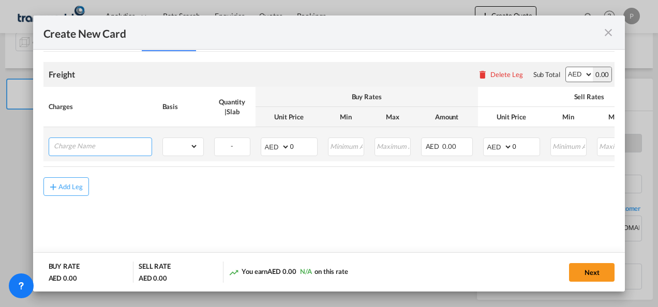
click at [101, 146] on input "Charge Name" at bounding box center [103, 146] width 98 height 16
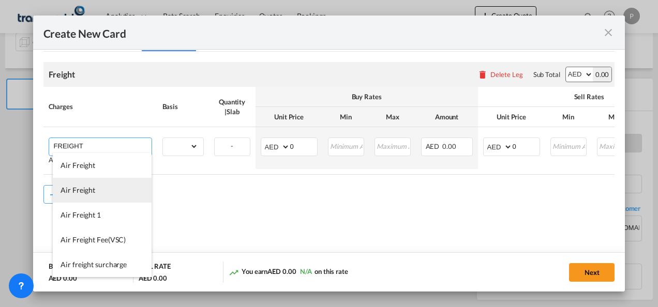
click at [97, 191] on li "Air Freight" at bounding box center [102, 190] width 99 height 25
type input "Air Freight"
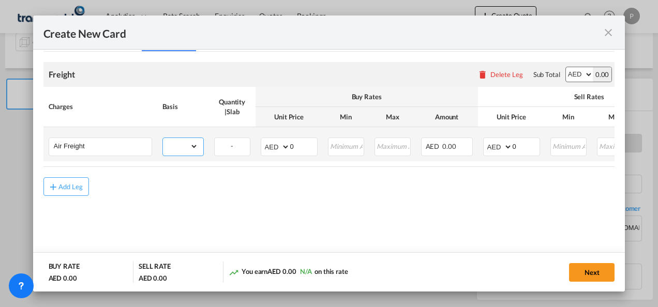
click at [195, 147] on select "gross_weight volumetric_weight per_shipment per_bl per_km % on air freight per_…" at bounding box center [180, 146] width 35 height 17
select select "per_shipment"
click at [163, 138] on select "gross_weight volumetric_weight per_shipment per_bl per_km % on air freight per_…" at bounding box center [180, 146] width 35 height 17
click at [305, 148] on input "0" at bounding box center [303, 146] width 27 height 16
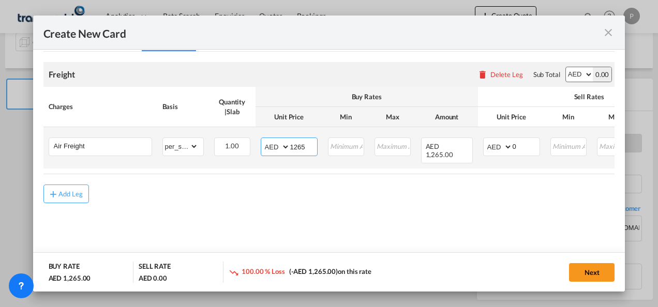
type input "1265"
drag, startPoint x: 522, startPoint y: 147, endPoint x: 465, endPoint y: 140, distance: 57.3
click at [465, 140] on tr "Air Freight Please Enter Already Exists gross_weight volumetric_weight per_ship…" at bounding box center [409, 147] width 733 height 41
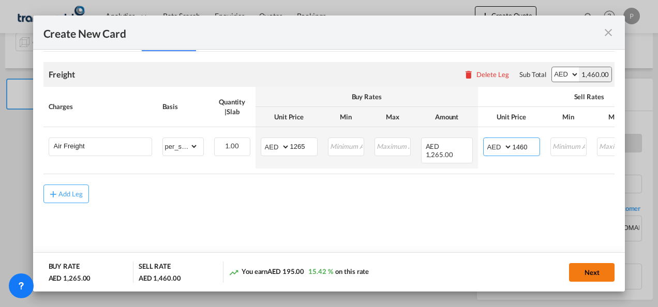
type input "1460"
click at [597, 268] on button "Next" at bounding box center [592, 272] width 46 height 19
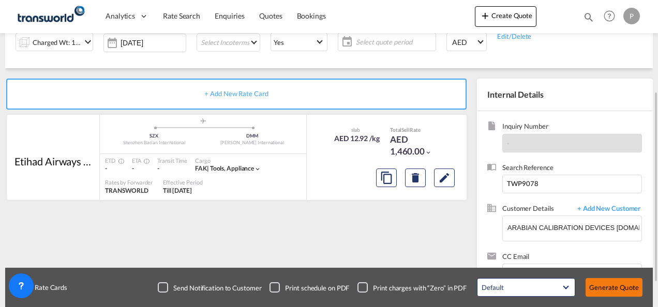
click at [614, 286] on button "Generate Quote" at bounding box center [613, 287] width 57 height 19
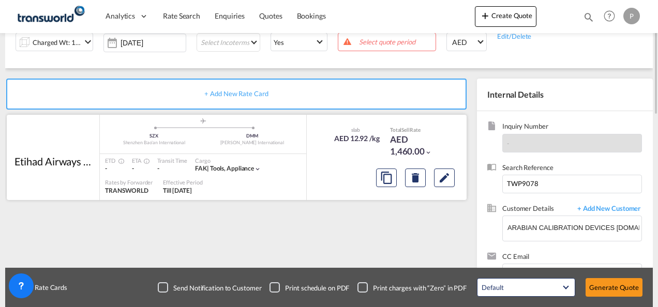
scroll to position [42, 0]
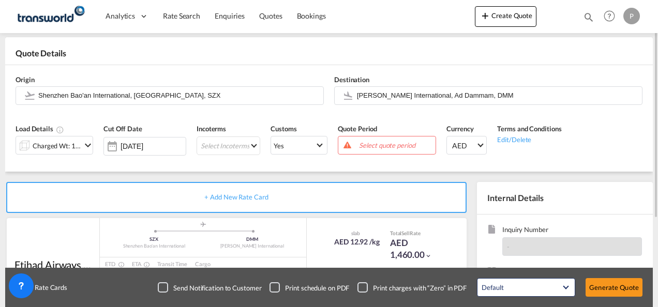
click at [386, 145] on span "Select quote period" at bounding box center [396, 145] width 74 height 9
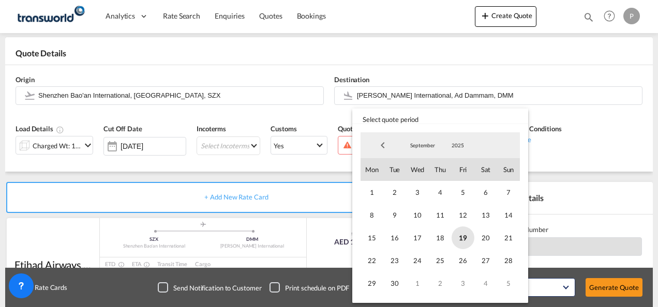
click at [465, 233] on span "19" at bounding box center [462, 238] width 23 height 23
click at [395, 282] on span "30" at bounding box center [394, 283] width 23 height 23
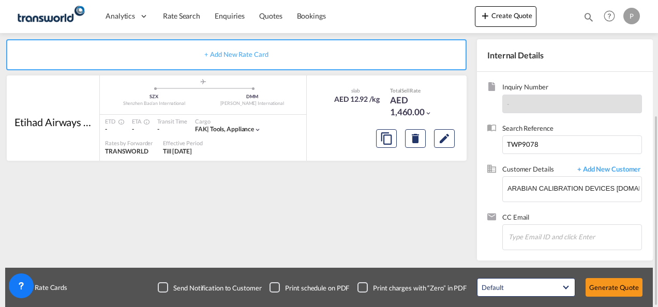
scroll to position [133, 0]
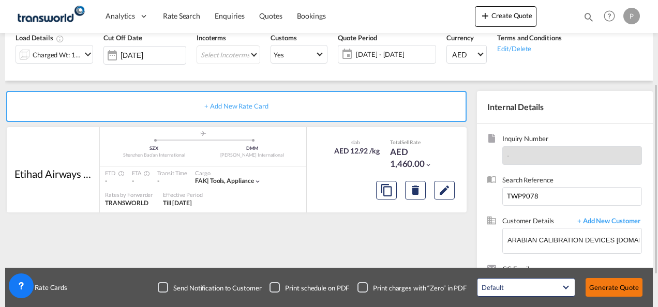
click at [605, 287] on button "Generate Quote" at bounding box center [613, 287] width 57 height 19
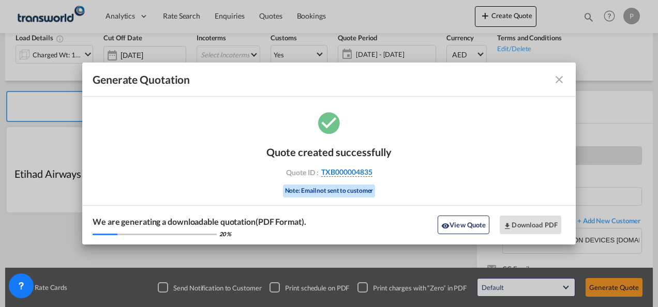
click at [350, 169] on span "TXB000004835" at bounding box center [346, 172] width 51 height 9
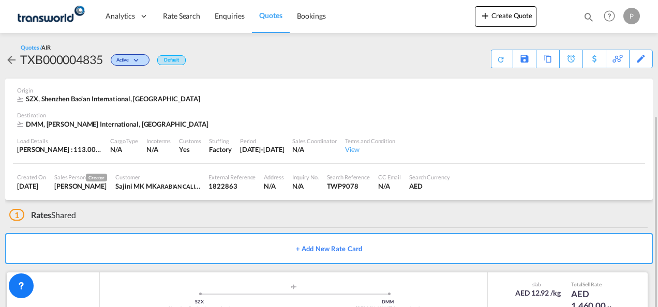
scroll to position [63, 0]
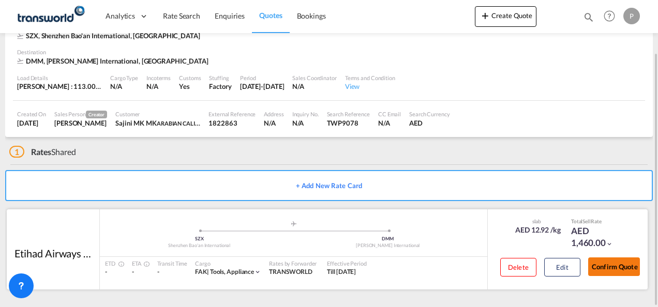
click at [619, 265] on button "Confirm Quote" at bounding box center [614, 267] width 52 height 19
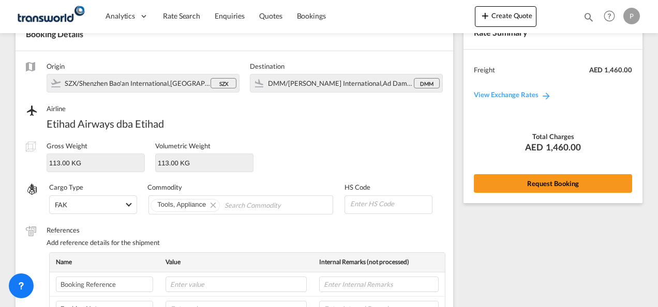
scroll to position [384, 0]
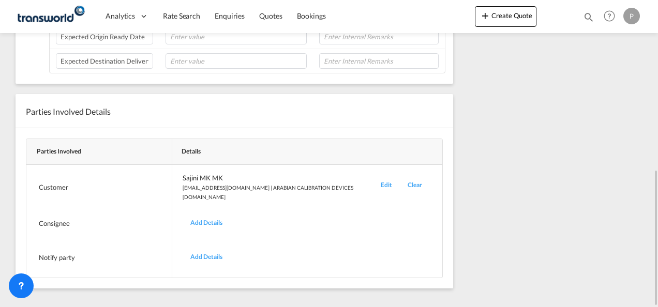
click at [373, 178] on div "Edit" at bounding box center [386, 187] width 27 height 28
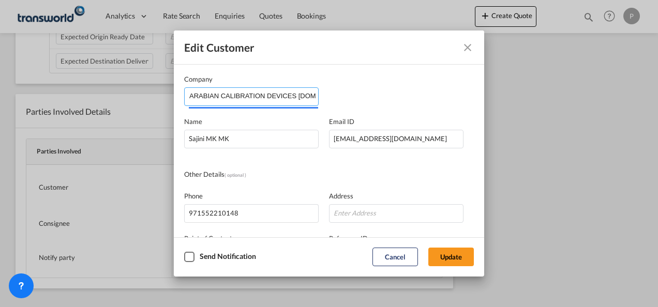
scroll to position [0, 13]
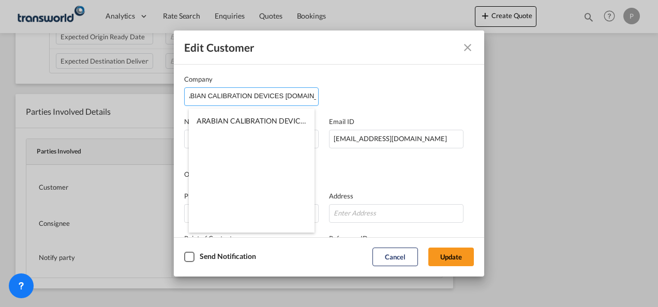
drag, startPoint x: 273, startPoint y: 96, endPoint x: 359, endPoint y: 97, distance: 86.4
click at [359, 97] on div "Company ARABIAN CALIBRATION DEVICES [DOMAIN_NAME]" at bounding box center [329, 90] width 290 height 32
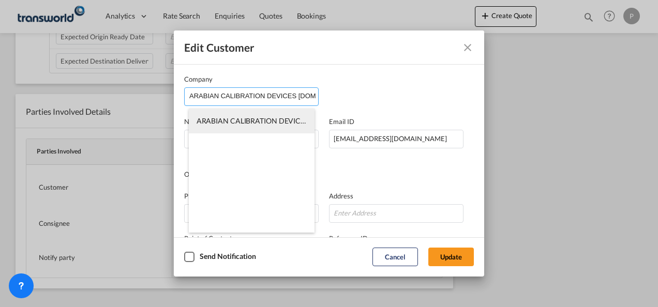
click at [253, 119] on span "ARABIAN CALIBRATION DEVICES [DOMAIN_NAME]" at bounding box center [283, 120] width 173 height 9
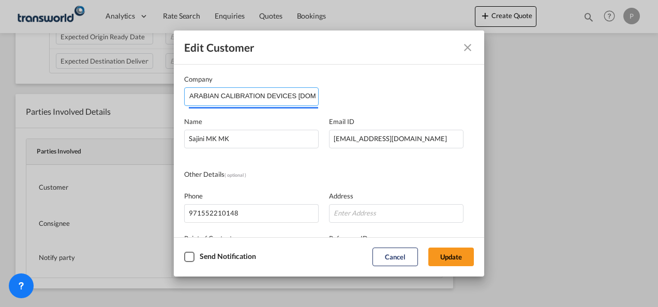
type input "552210148"
click at [329, 93] on div "Company ARABIAN CALIBRATION DEVICES [DOMAIN_NAME]" at bounding box center [329, 90] width 290 height 32
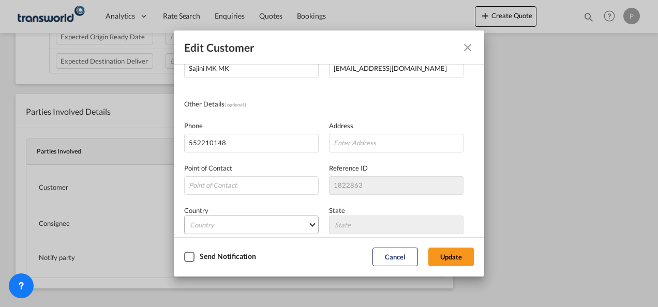
scroll to position [122, 0]
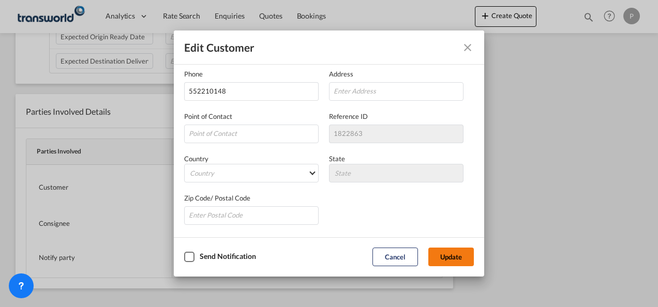
click at [453, 259] on button "Update" at bounding box center [451, 257] width 46 height 19
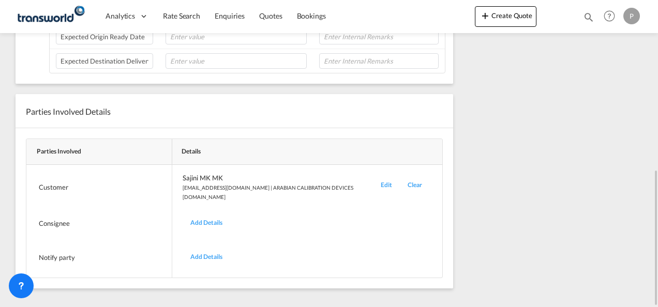
scroll to position [177, 0]
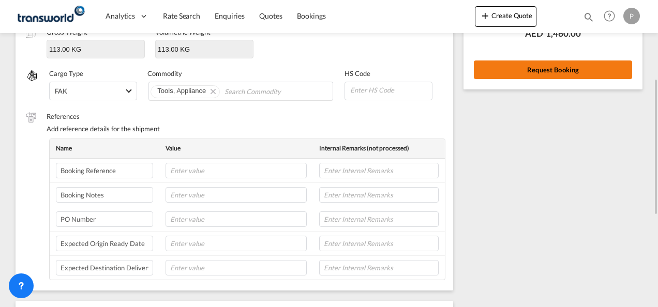
click at [539, 68] on button "Request Booking" at bounding box center [553, 70] width 158 height 19
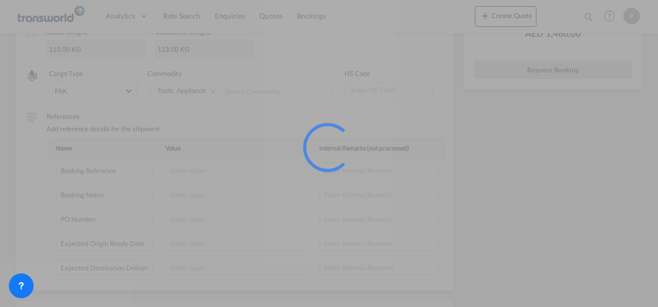
scroll to position [19, 0]
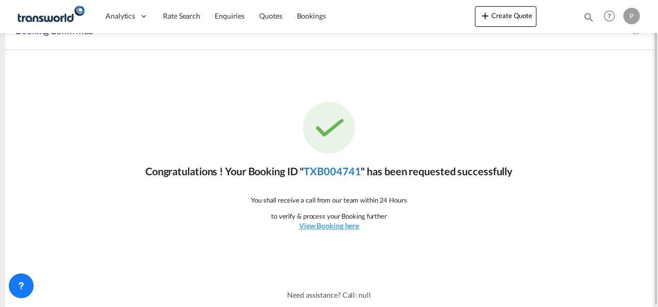
click at [334, 171] on link "TXB004741" at bounding box center [332, 171] width 57 height 12
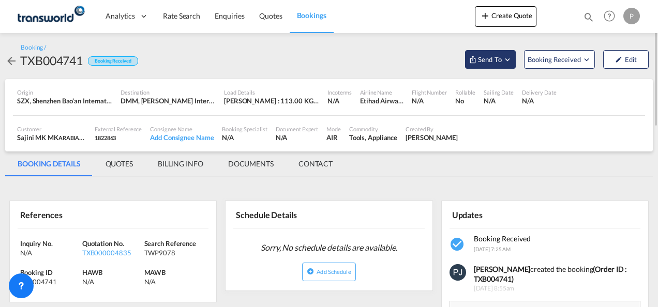
click at [507, 61] on md-icon "Open demo menu" at bounding box center [507, 59] width 9 height 9
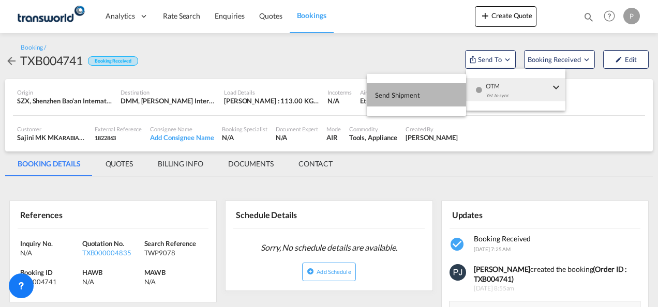
click at [404, 96] on span "Send Shipment" at bounding box center [397, 95] width 45 height 17
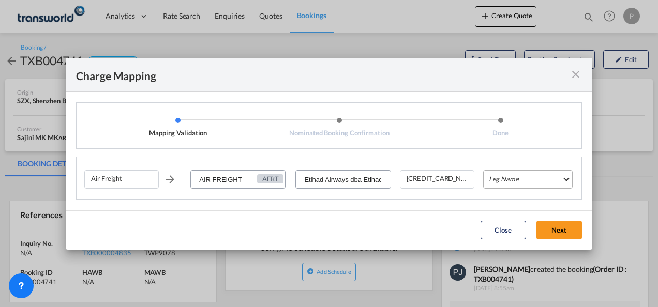
click at [507, 178] on md-select "Leg Name HANDLING ORIGIN HANDLING DESTINATION OTHERS TL PICK UP CUSTOMS ORIGIN …" at bounding box center [527, 179] width 89 height 19
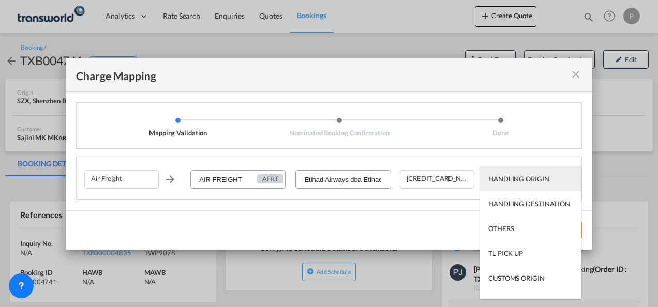
type md-option "HANDLING ORIGIN"
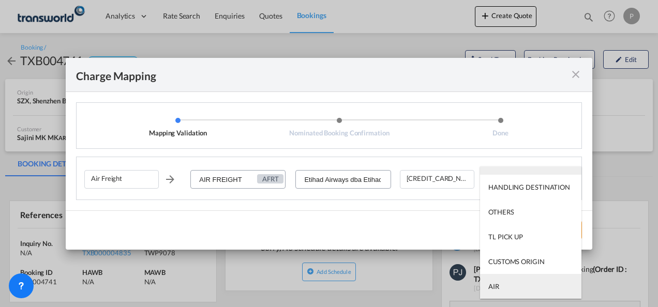
type md-option "AIR"
click at [515, 285] on md-option "AIR" at bounding box center [530, 286] width 101 height 25
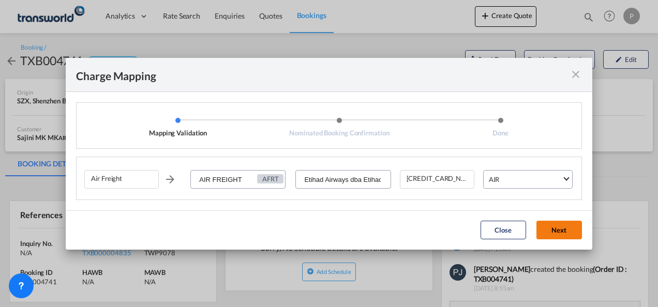
click at [555, 233] on button "Next" at bounding box center [559, 230] width 46 height 19
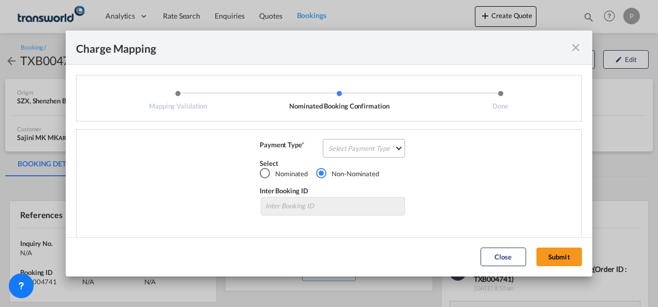
click at [351, 146] on md-select "Select Payment Type COLLECT PREPAID" at bounding box center [364, 148] width 82 height 19
type md-option "COL"
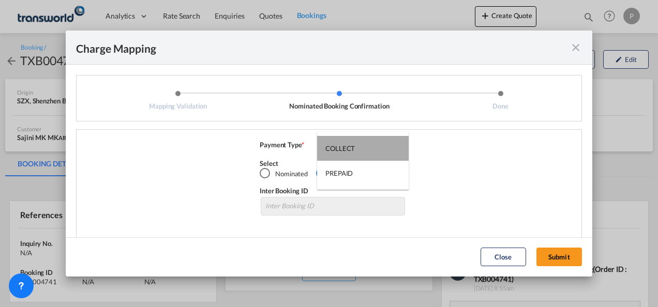
click at [357, 147] on md-option "COLLECT" at bounding box center [363, 148] width 92 height 25
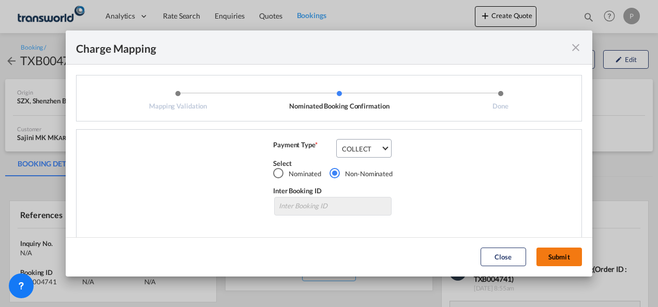
click at [553, 253] on button "Submit" at bounding box center [559, 257] width 46 height 19
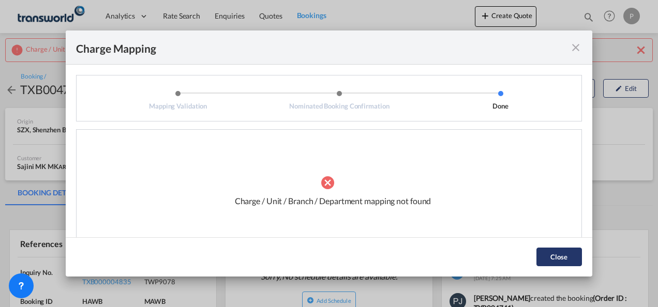
click at [549, 259] on button "Close" at bounding box center [559, 257] width 46 height 19
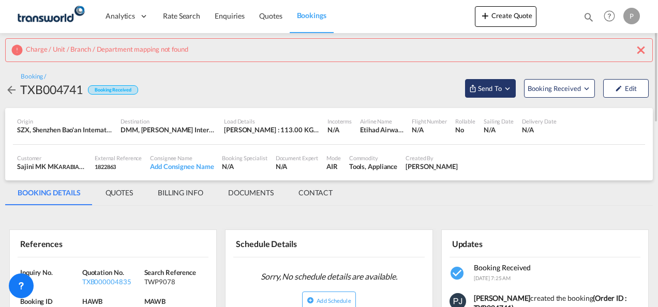
click at [508, 87] on md-icon "Open demo menu" at bounding box center [507, 88] width 9 height 9
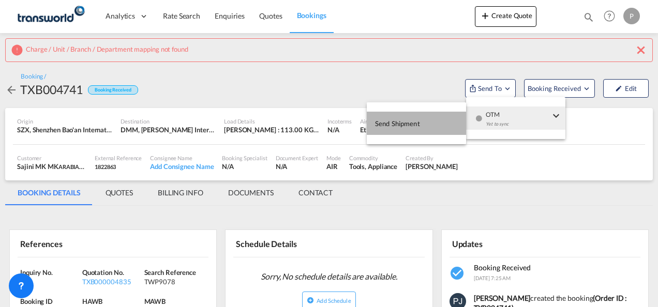
click at [410, 125] on span "Send Shipment" at bounding box center [397, 123] width 45 height 17
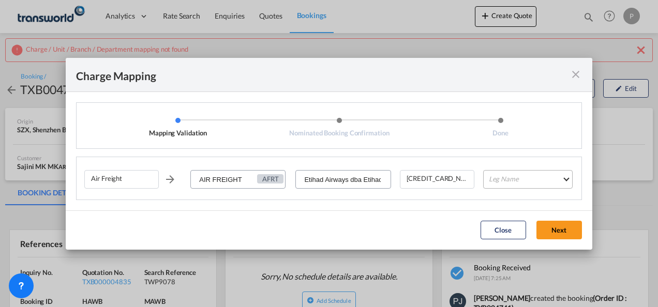
click at [515, 178] on md-select "Leg Name HANDLING ORIGIN HANDLING DESTINATION OTHERS TL PICK UP CUSTOMS ORIGIN …" at bounding box center [527, 179] width 89 height 19
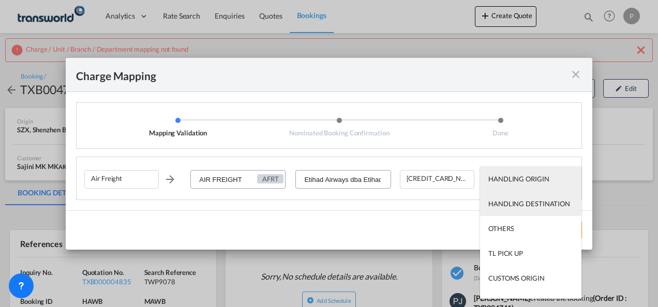
type md-option "HANDLING ORIGIN"
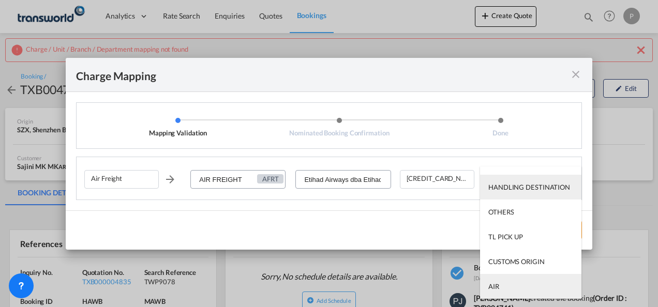
type md-option "AIR"
click at [513, 284] on md-option "AIR" at bounding box center [530, 286] width 101 height 25
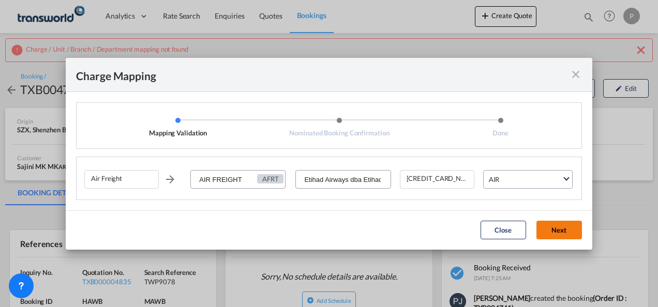
click at [551, 233] on button "Next" at bounding box center [559, 230] width 46 height 19
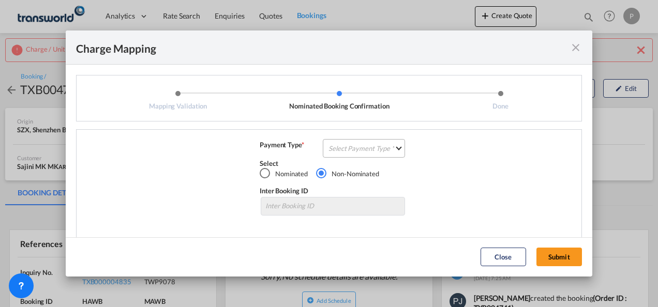
click at [358, 148] on md-select "Select Payment Type COLLECT PREPAID" at bounding box center [364, 148] width 82 height 19
click at [354, 144] on md-option "COLLECT" at bounding box center [363, 148] width 92 height 25
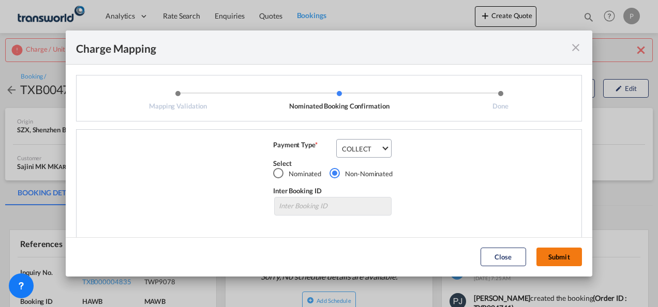
click at [561, 254] on button "Submit" at bounding box center [559, 257] width 46 height 19
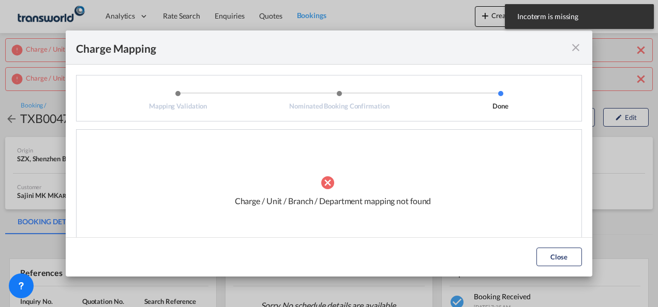
click at [574, 49] on md-icon "icon-close fg-AAA8AD cursor" at bounding box center [575, 47] width 12 height 12
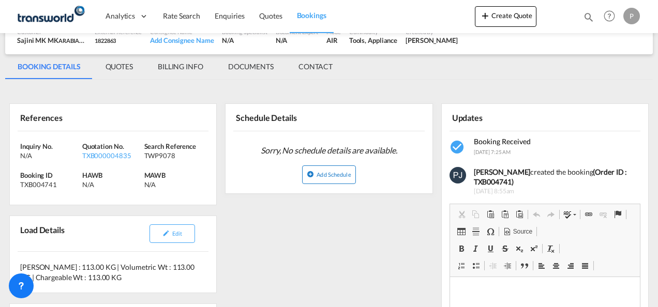
scroll to position [0, 0]
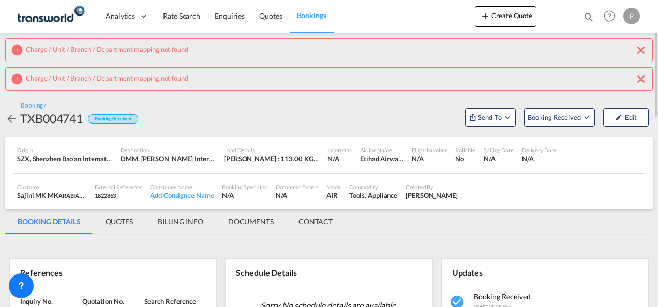
click at [640, 77] on md-icon "icon-close" at bounding box center [641, 79] width 12 height 12
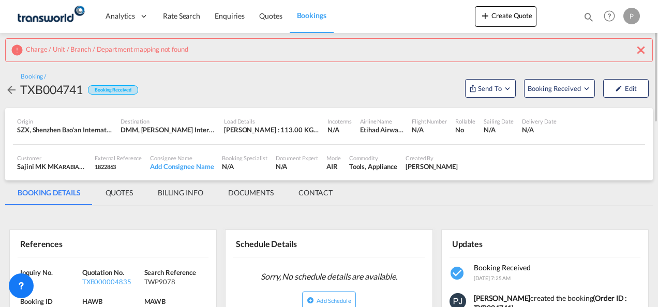
click at [639, 52] on md-icon "icon-close" at bounding box center [641, 50] width 12 height 12
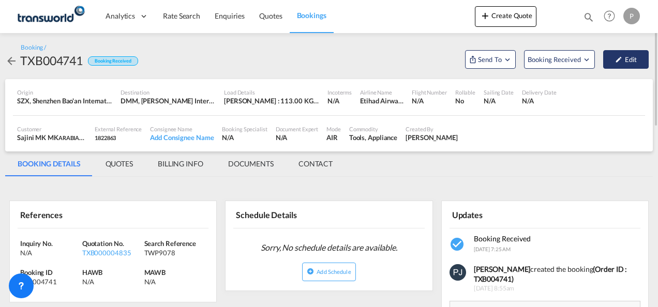
click at [631, 63] on button "Edit" at bounding box center [626, 59] width 46 height 19
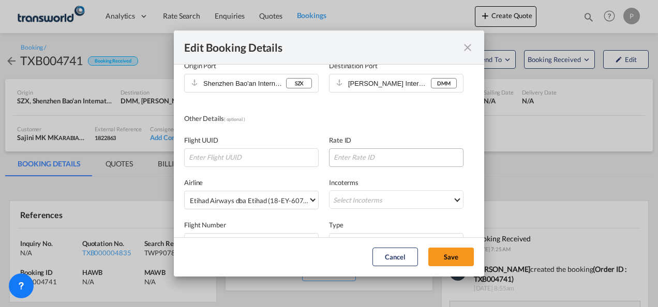
scroll to position [155, 0]
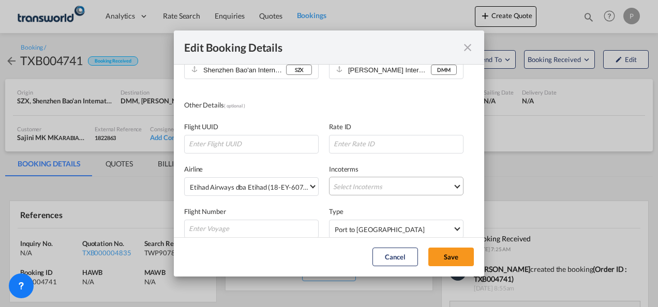
click at [378, 185] on md-select "Select Incoterms DDP - export Delivery Duty Paid DAP - export Delivered at Plac…" at bounding box center [396, 186] width 134 height 19
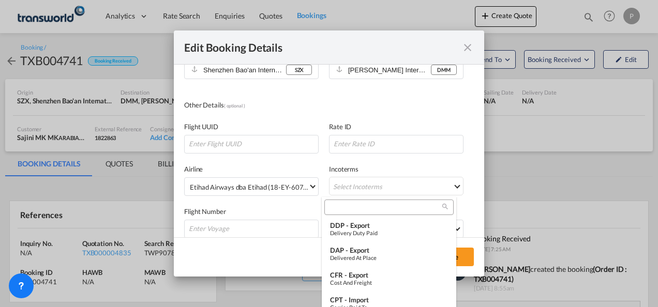
click at [362, 205] on input "search" at bounding box center [384, 207] width 115 height 9
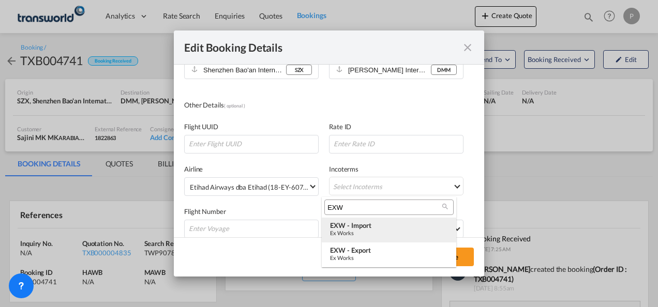
type input "EXW"
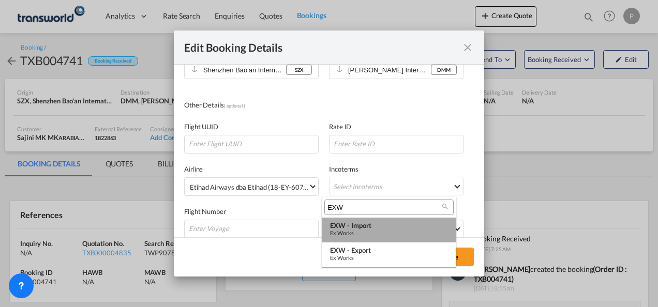
click at [365, 229] on div "EXW - import" at bounding box center [389, 225] width 118 height 8
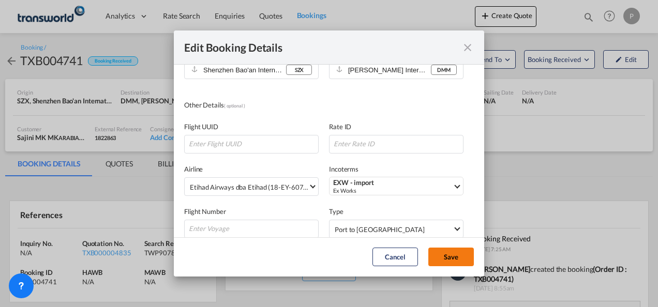
click at [455, 251] on button "Save" at bounding box center [451, 257] width 46 height 19
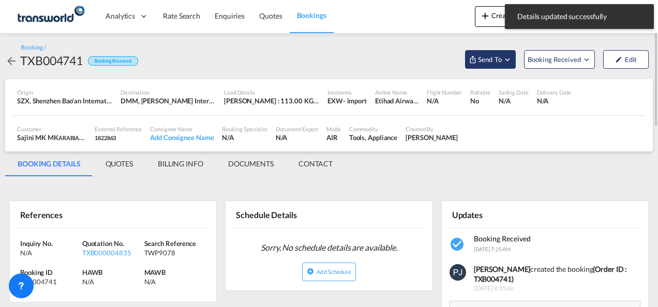
click at [510, 60] on md-icon "Open demo menu" at bounding box center [507, 59] width 9 height 9
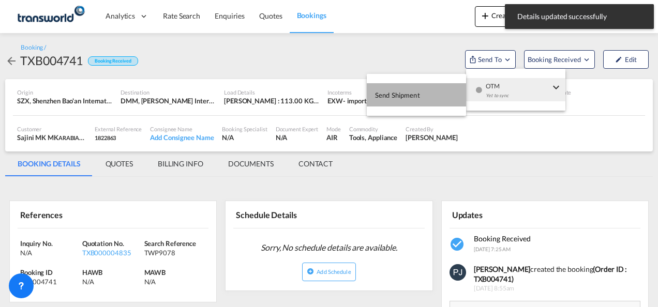
click at [420, 94] on button "Send Shipment" at bounding box center [416, 94] width 99 height 23
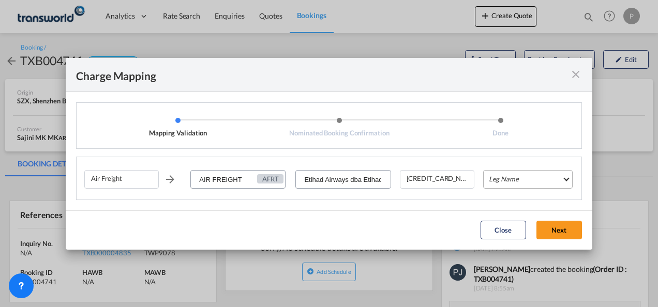
click at [525, 181] on md-select "Leg Name HANDLING ORIGIN HANDLING DESTINATION OTHERS TL PICK UP CUSTOMS ORIGIN …" at bounding box center [527, 179] width 89 height 19
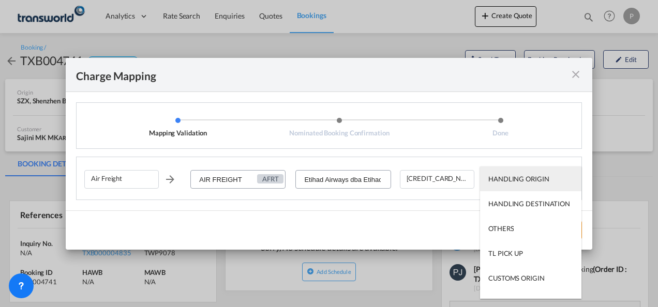
type md-option "HANDLING ORIGIN"
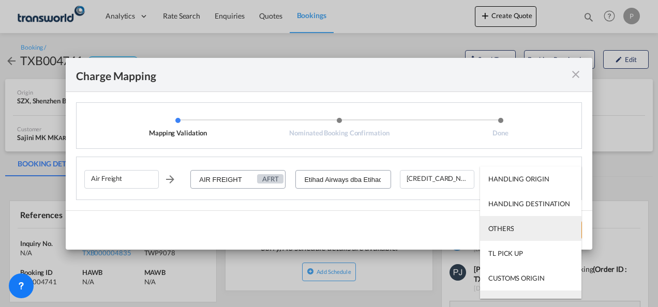
scroll to position [17, 0]
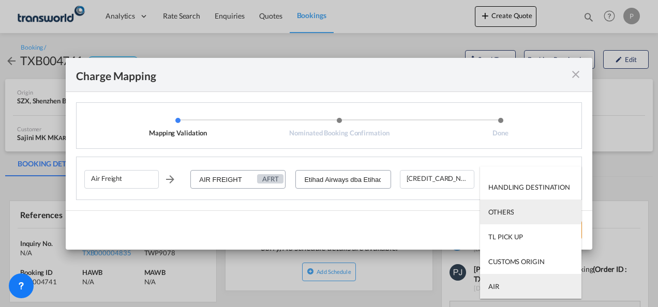
type md-option "AIR"
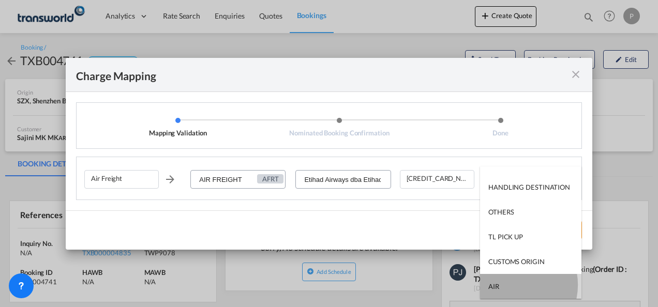
click at [510, 284] on md-option "AIR" at bounding box center [530, 286] width 101 height 25
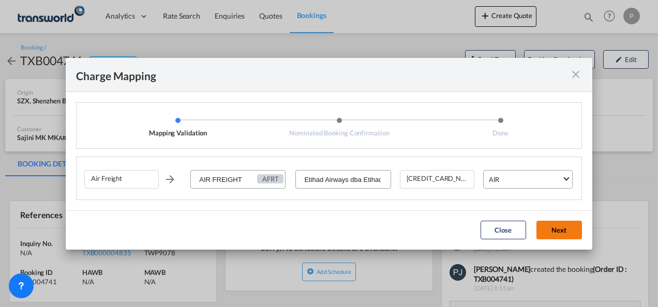
click at [556, 229] on button "Next" at bounding box center [559, 230] width 46 height 19
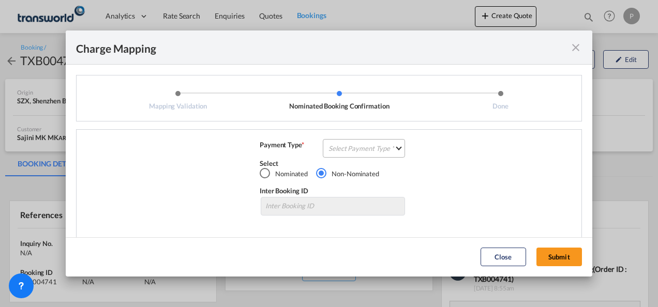
click at [355, 145] on md-select "Select Payment Type COLLECT PREPAID" at bounding box center [364, 148] width 82 height 19
type md-option "COL"
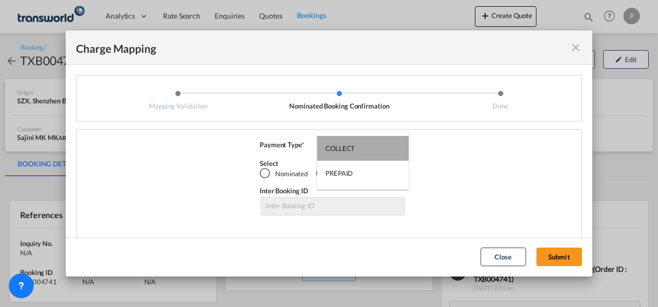
click at [361, 147] on md-option "COLLECT" at bounding box center [363, 148] width 92 height 25
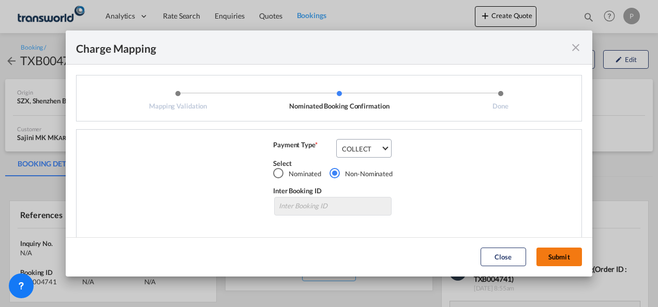
click at [552, 257] on button "Submit" at bounding box center [559, 257] width 46 height 19
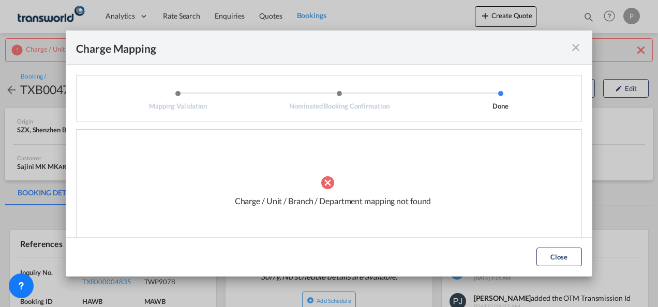
click at [579, 45] on md-icon "icon-close fg-AAA8AD cursor" at bounding box center [575, 47] width 12 height 12
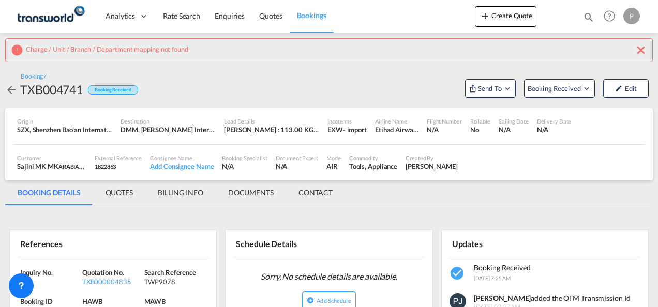
click at [641, 48] on md-icon "icon-close" at bounding box center [641, 50] width 12 height 12
